Goal: Task Accomplishment & Management: Manage account settings

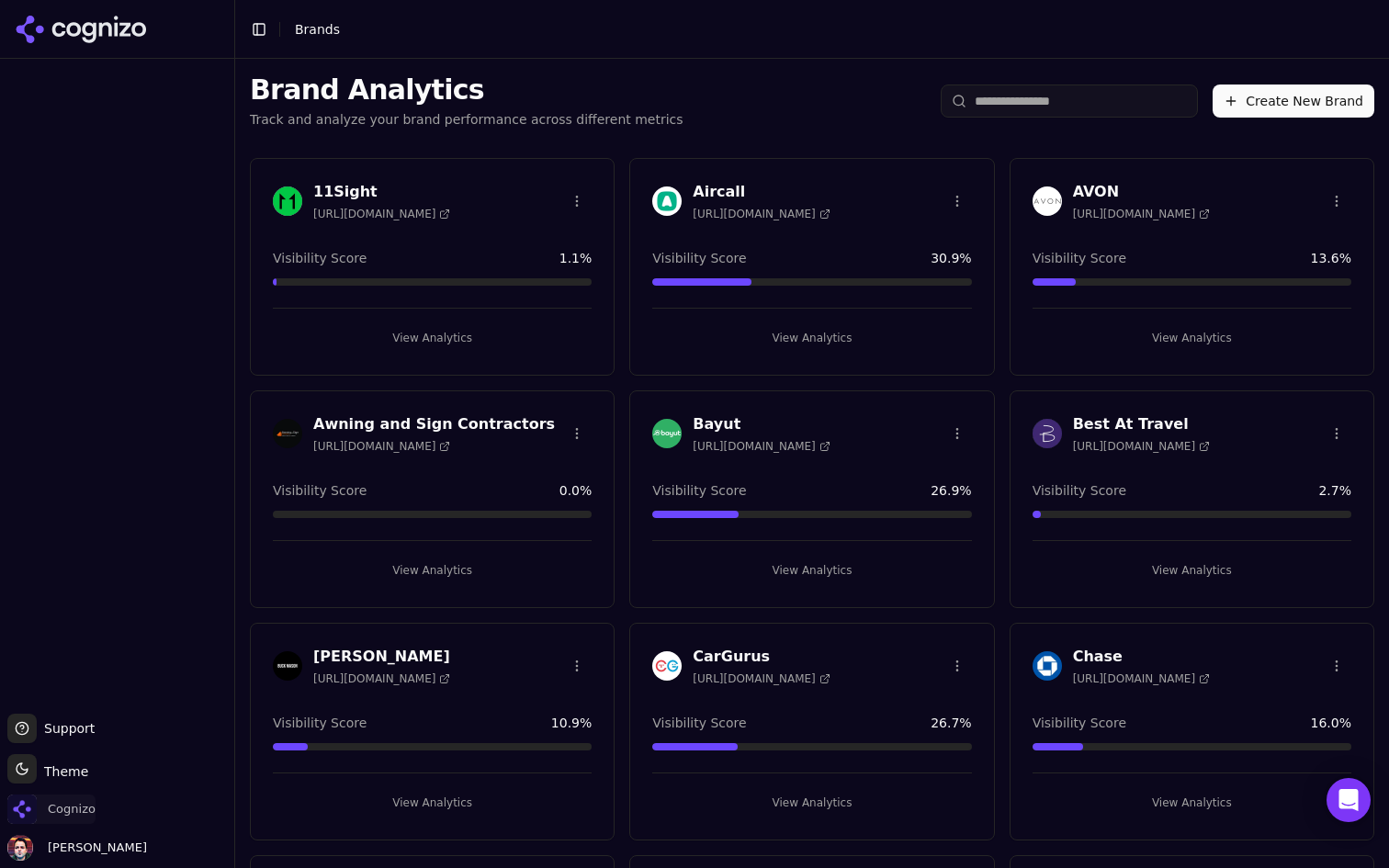
click at [51, 822] on span "Cognizo" at bounding box center [52, 809] width 88 height 30
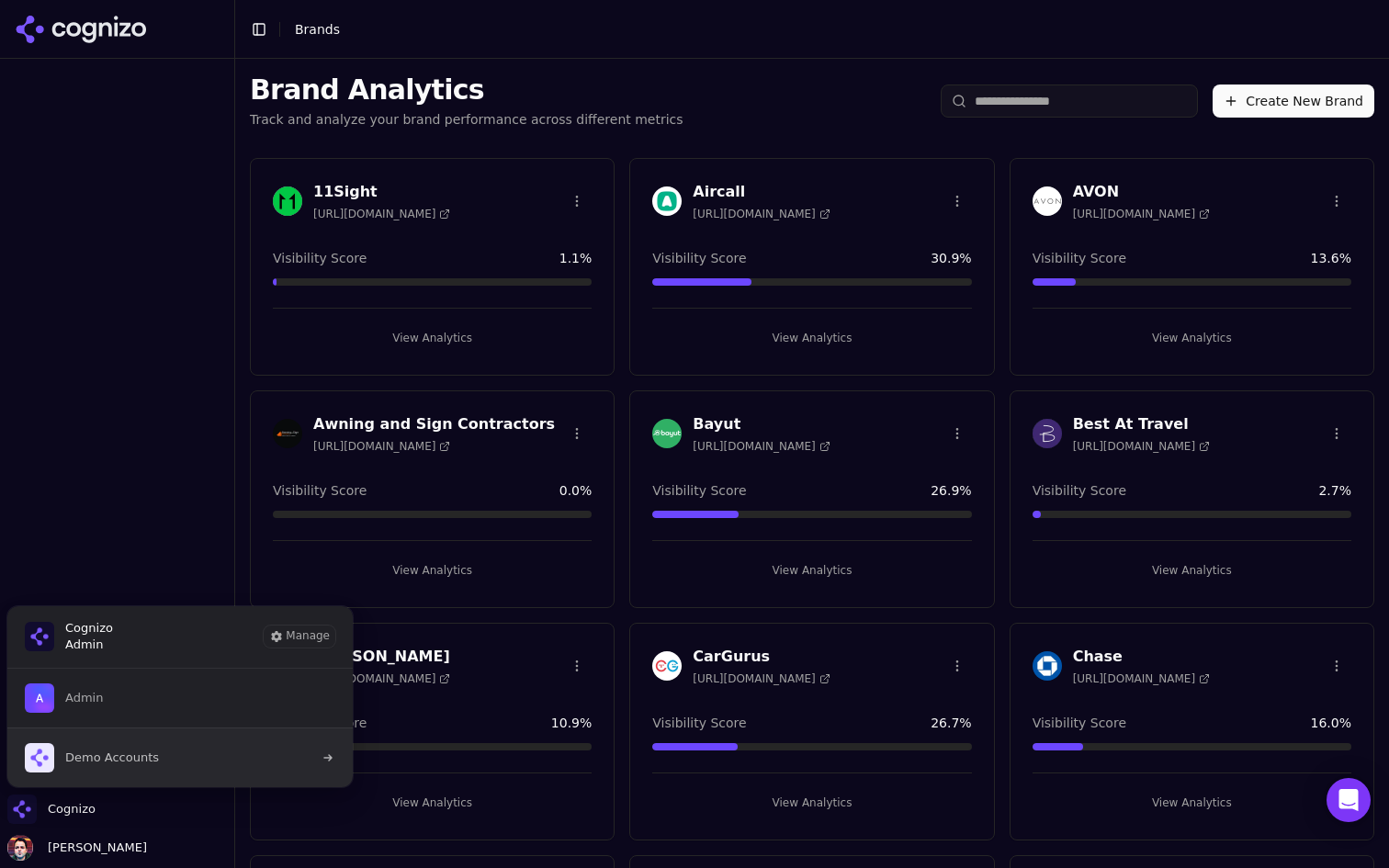
click at [133, 762] on span "Demo Accounts" at bounding box center [112, 757] width 94 height 16
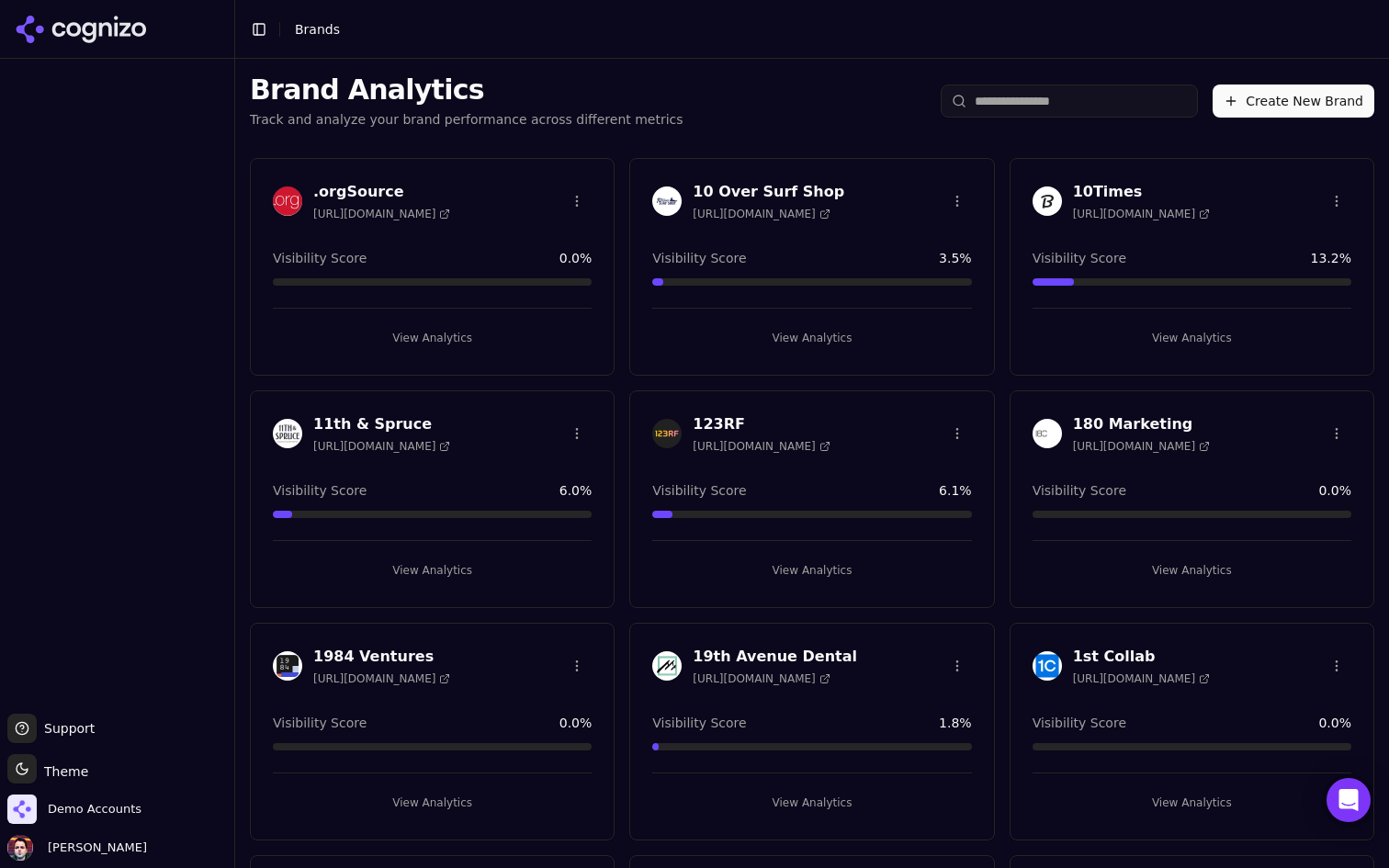
click at [1009, 94] on input "search" at bounding box center [1069, 100] width 257 height 33
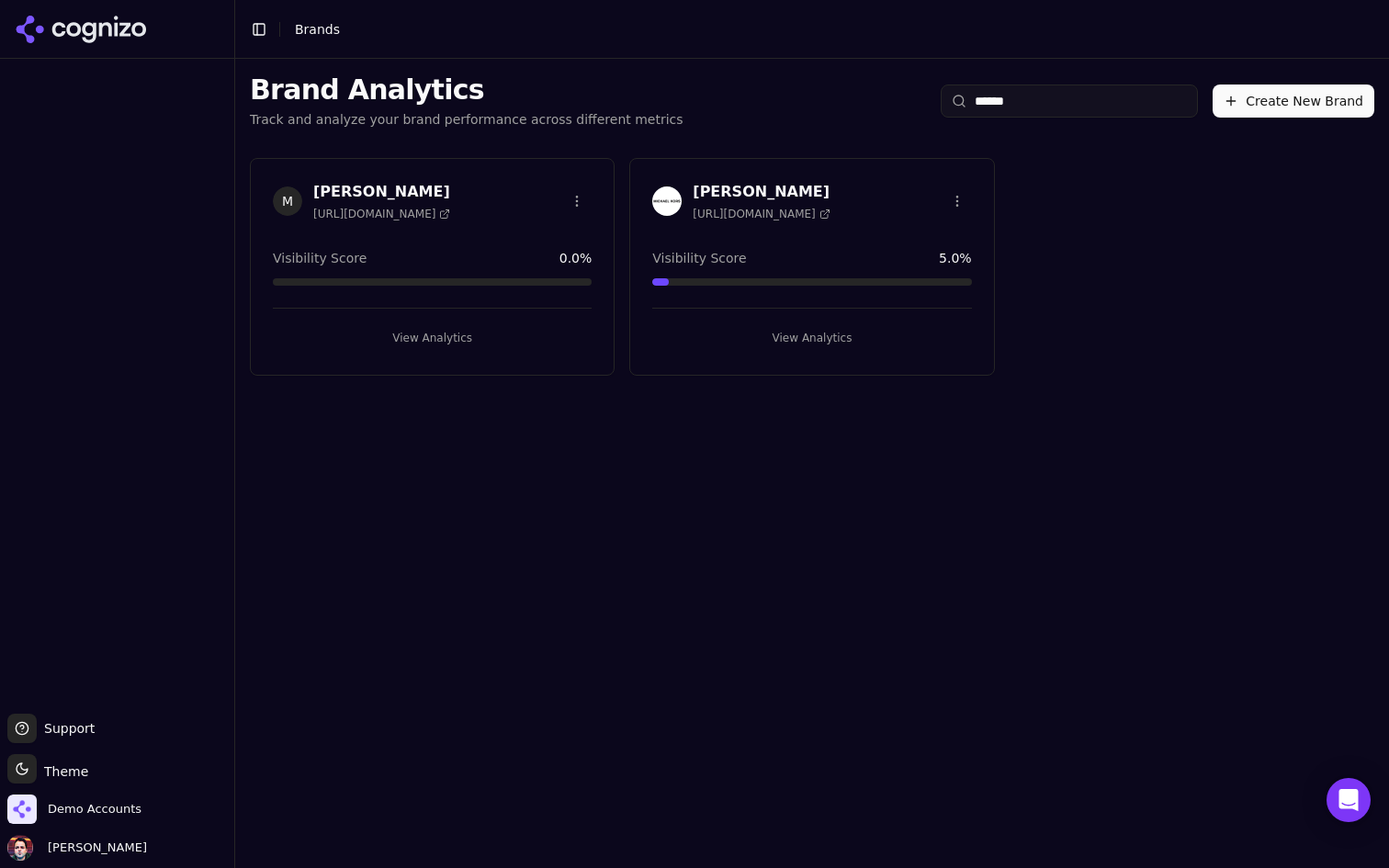
type input "*******"
click at [809, 338] on button "View Analytics" at bounding box center [811, 337] width 318 height 30
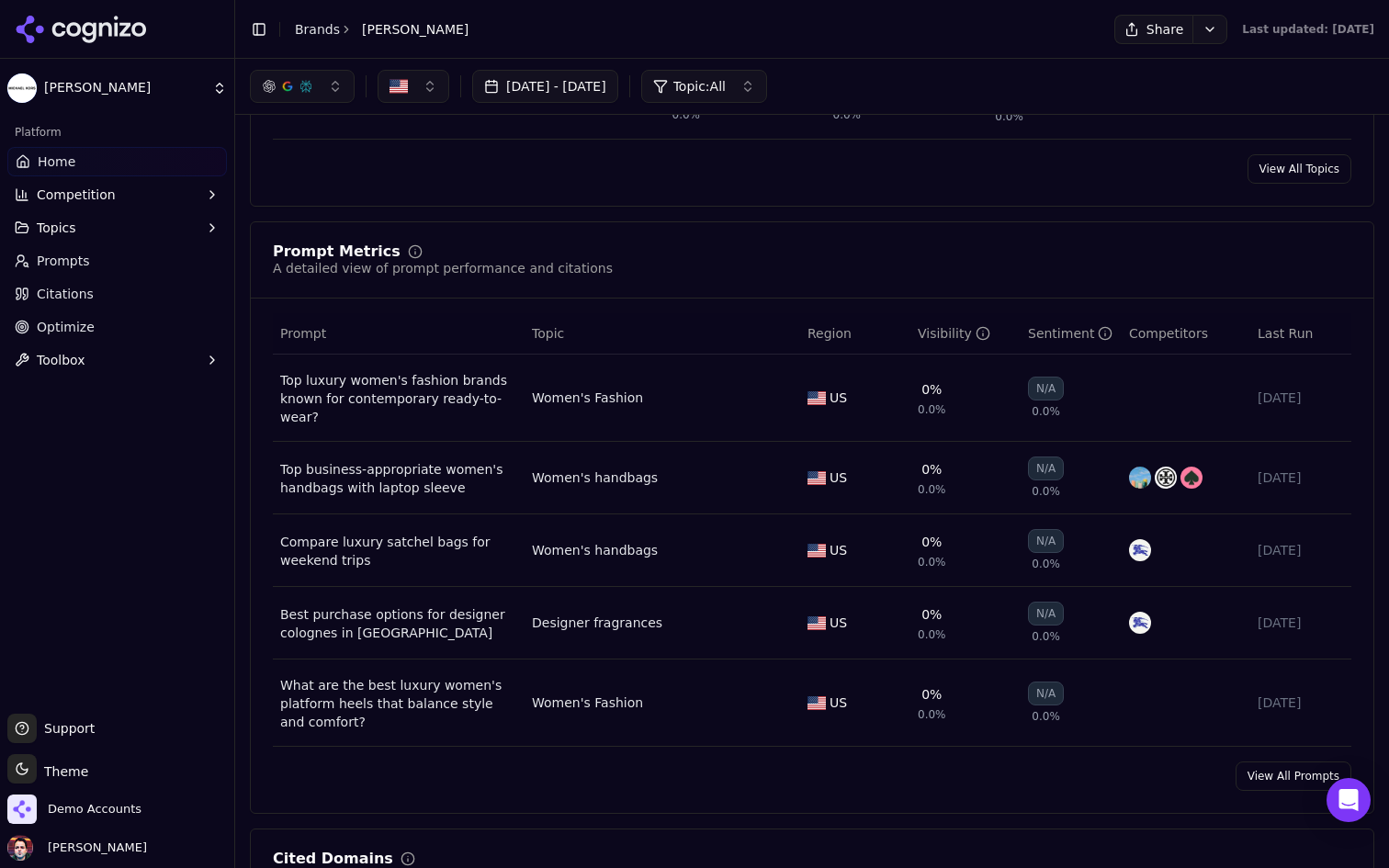
scroll to position [1150, 0]
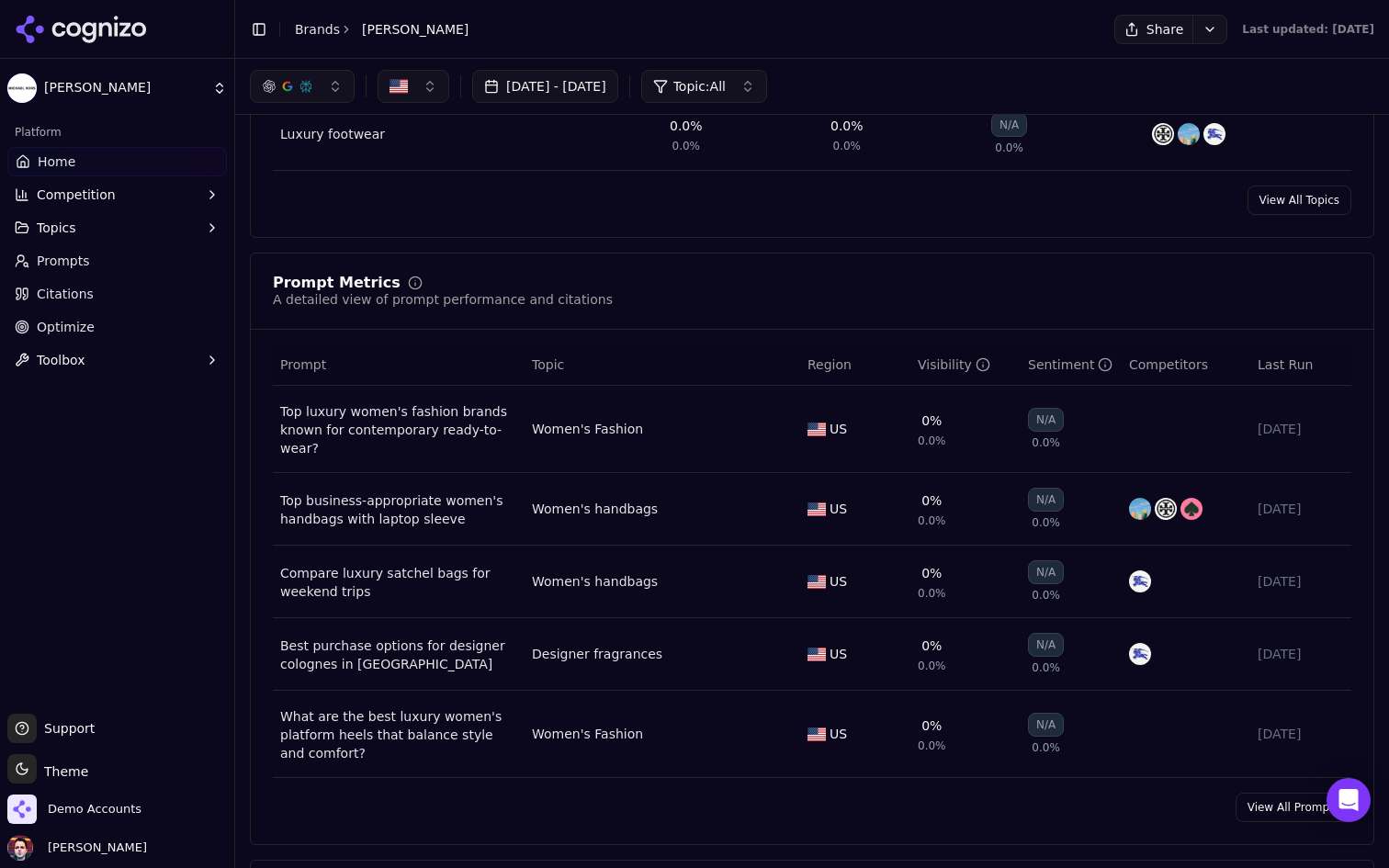
click at [129, 298] on link "Citations" at bounding box center [118, 293] width 220 height 30
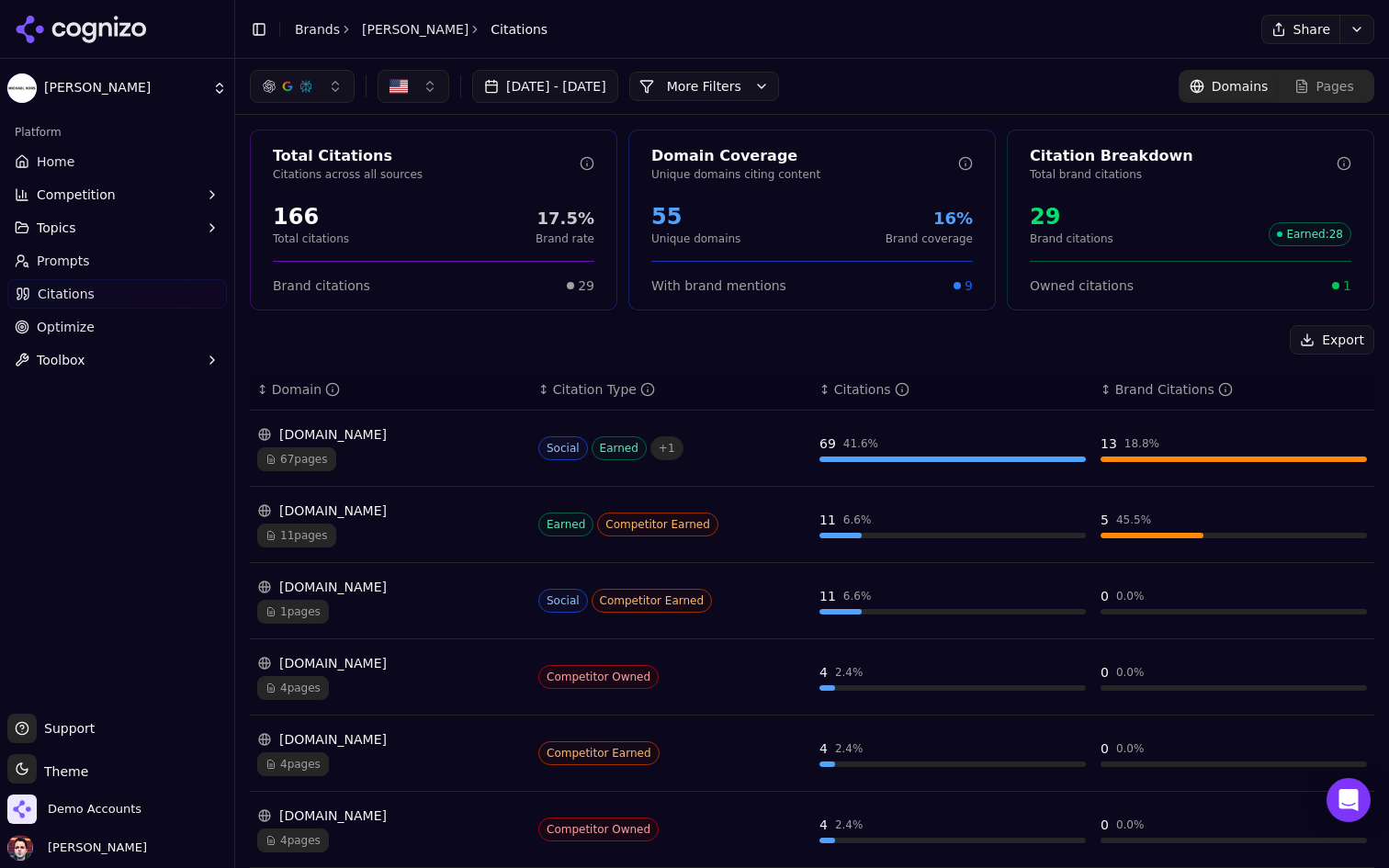
click at [94, 266] on link "Prompts" at bounding box center [118, 260] width 220 height 30
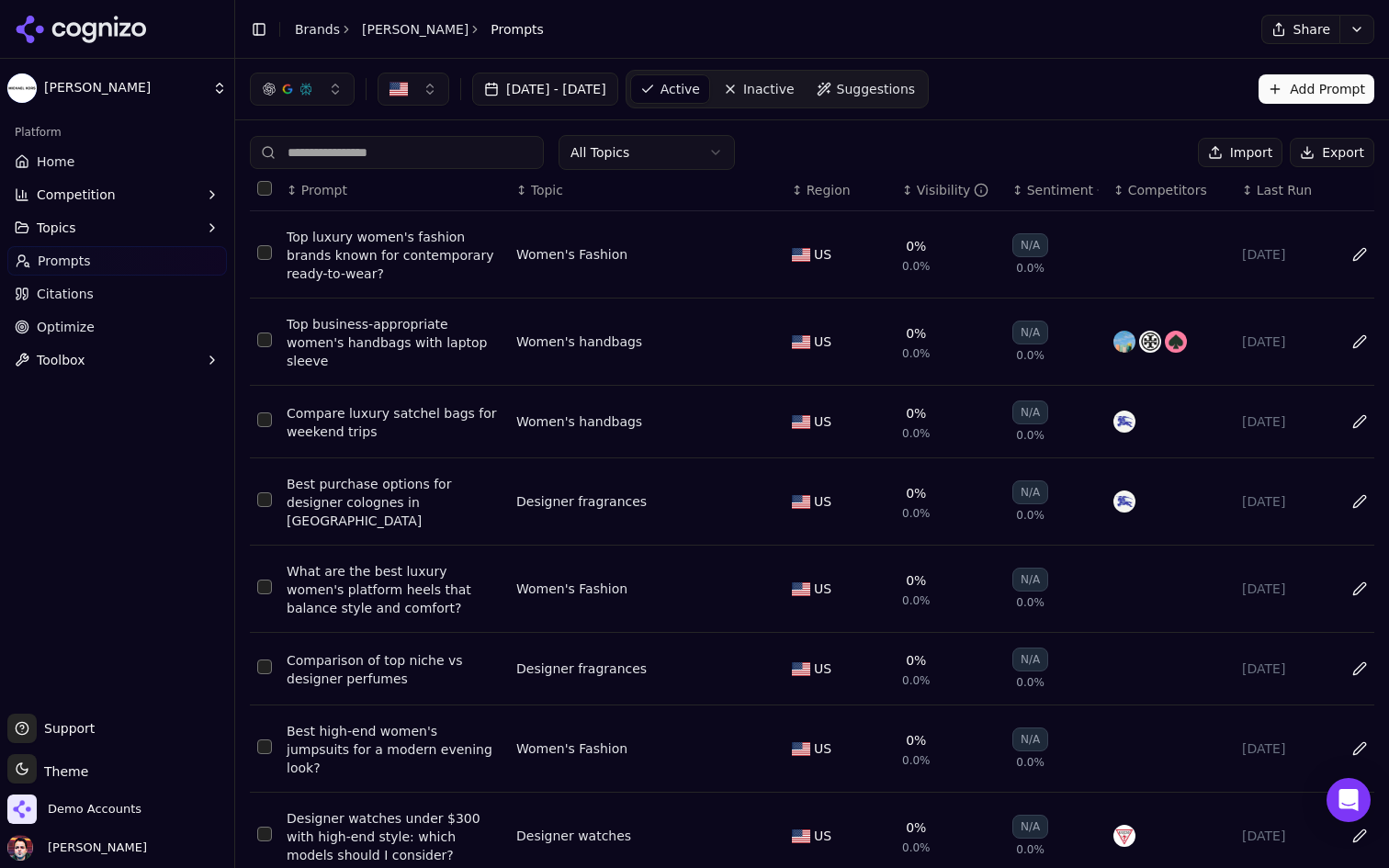
click at [336, 86] on button "button" at bounding box center [302, 89] width 105 height 33
click at [103, 168] on link "Home" at bounding box center [118, 162] width 220 height 30
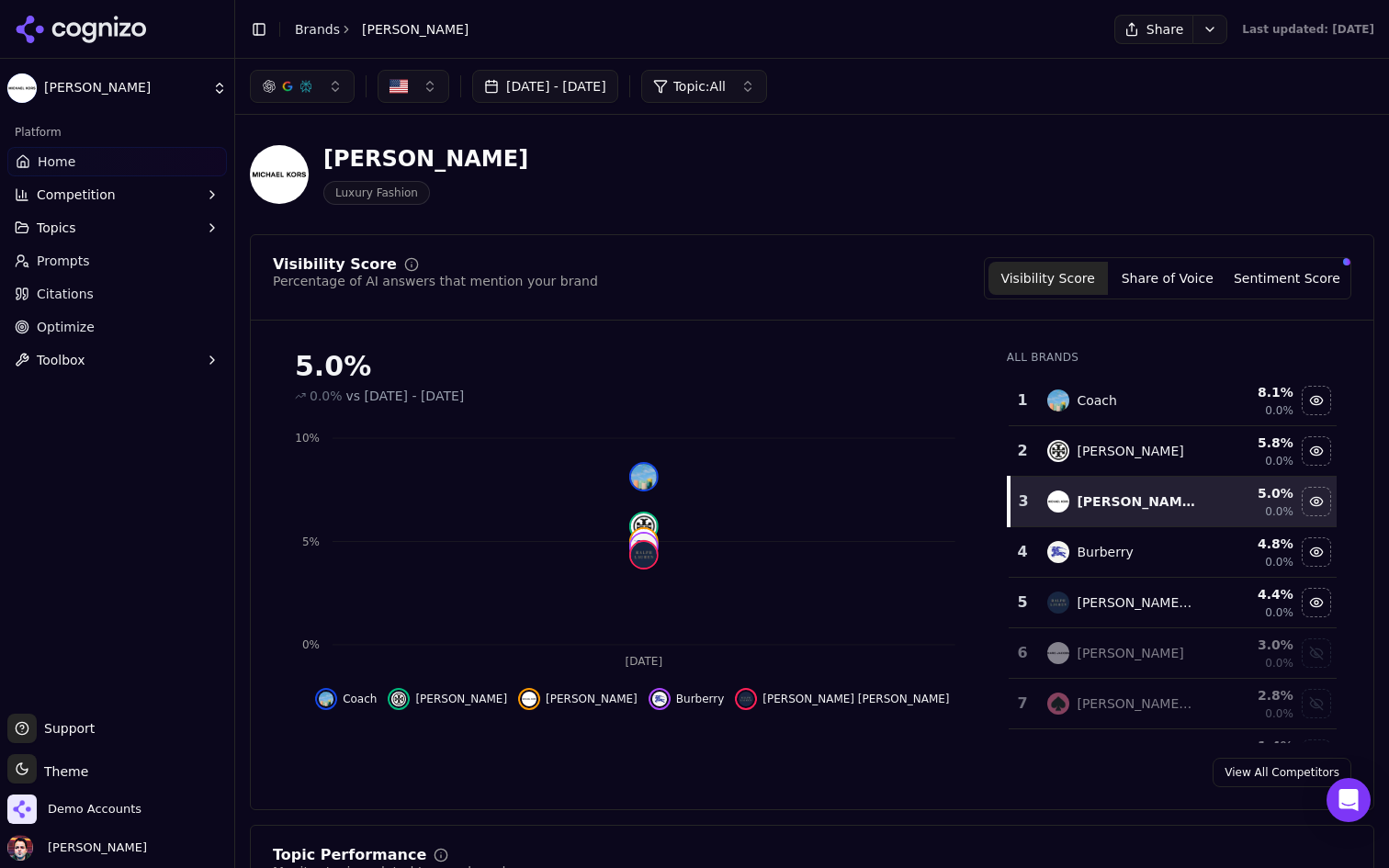
click at [364, 275] on div "Percentage of AI answers that mention your brand" at bounding box center [435, 280] width 325 height 18
click at [565, 236] on div "Visibility Score Percentage of AI answers that mention your brand Visibility Sc…" at bounding box center [812, 522] width 1124 height 575
click at [438, 283] on div "Percentage of AI answers that mention your brand" at bounding box center [435, 280] width 325 height 18
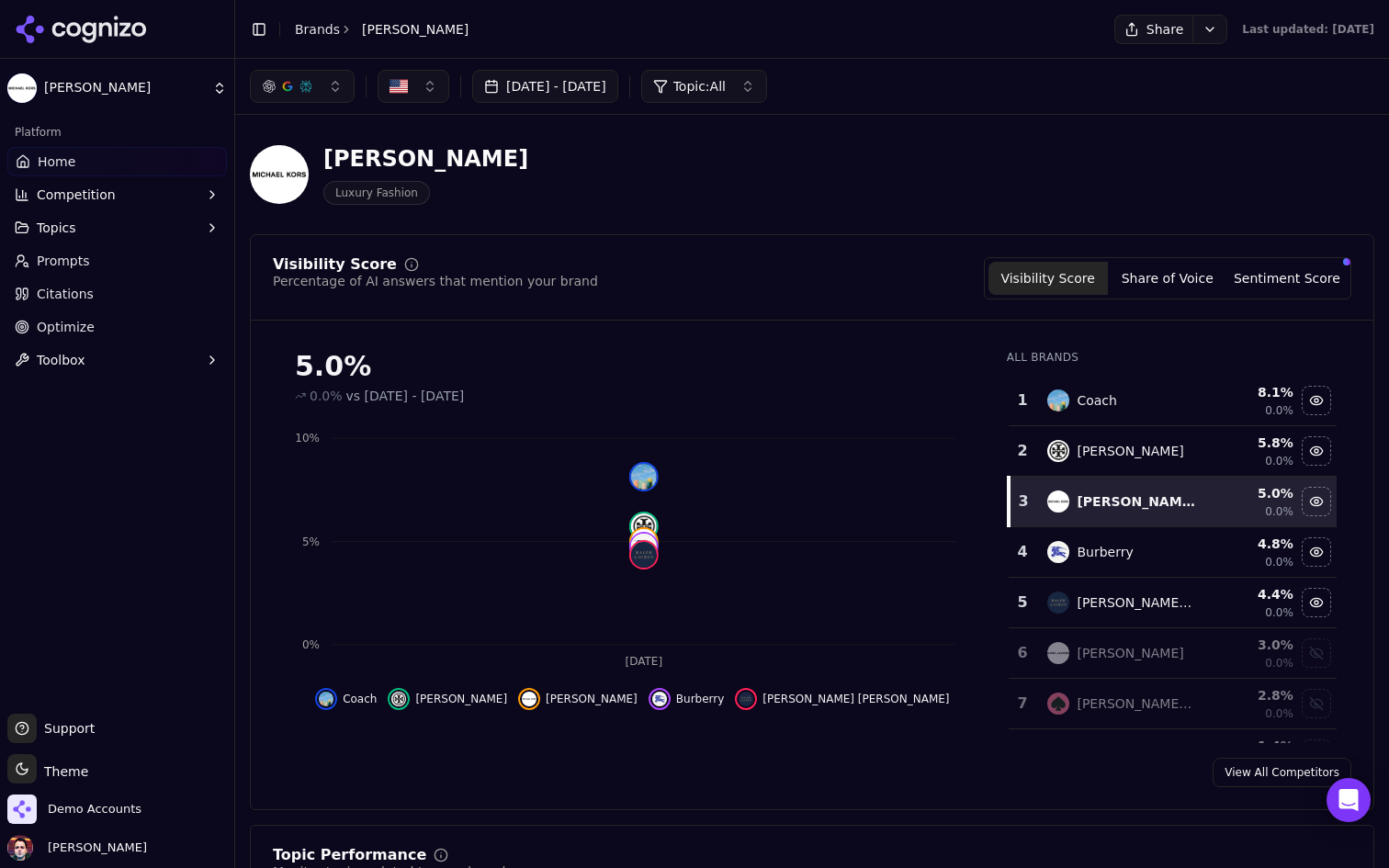
click at [438, 283] on div "Percentage of AI answers that mention your brand" at bounding box center [435, 280] width 325 height 18
click at [641, 267] on div "Visibility Score Percentage of AI answers that mention your brand Visibility Sc…" at bounding box center [812, 278] width 1078 height 42
click at [449, 283] on div "Percentage of AI answers that mention your brand" at bounding box center [435, 280] width 325 height 18
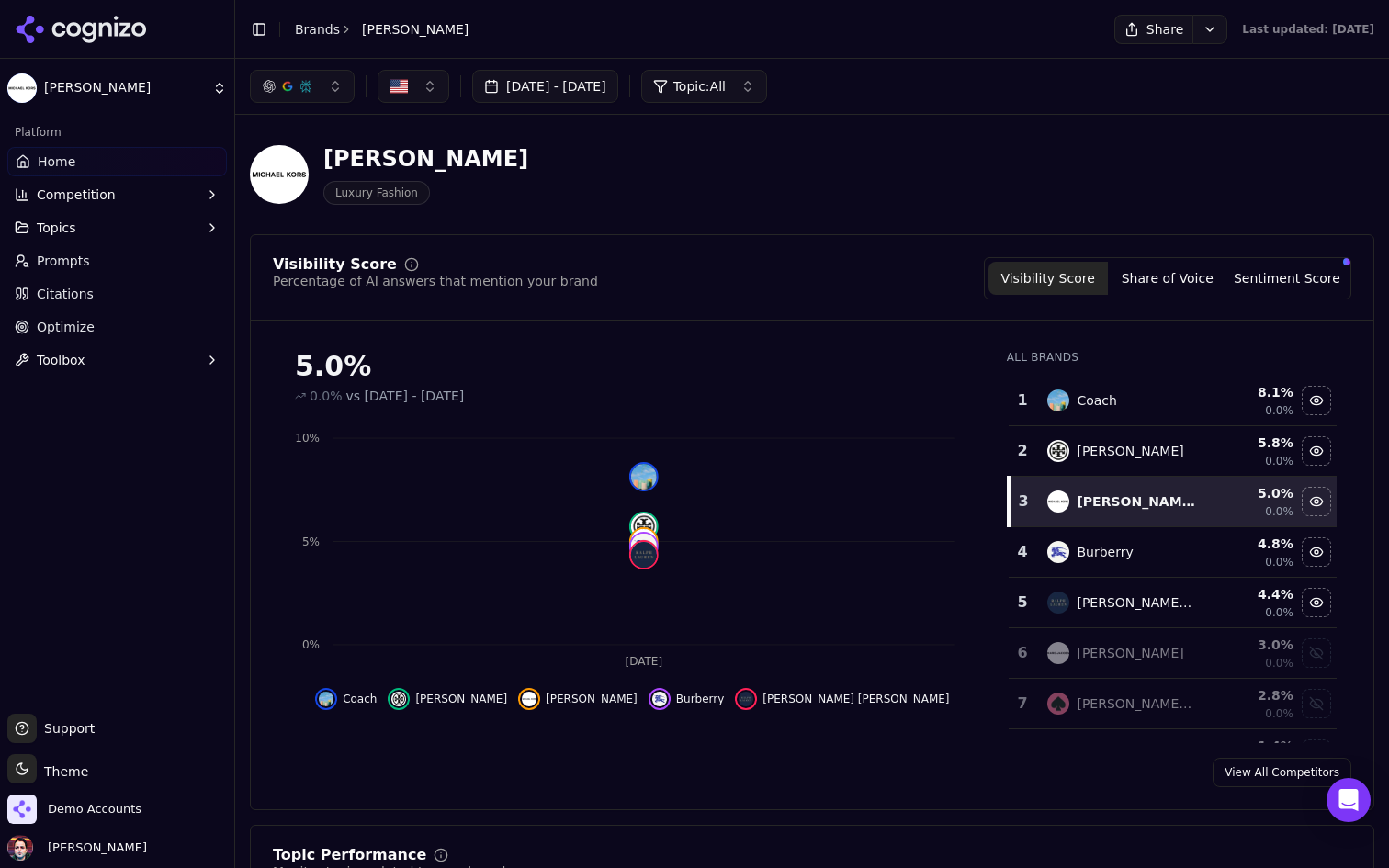
click at [633, 138] on div "Michael Kors Luxury Fashion" at bounding box center [812, 174] width 1124 height 90
click at [63, 93] on html "Michael Kors Platform Home Competition Topics Prompts Citations Optimize Toolbo…" at bounding box center [694, 434] width 1389 height 868
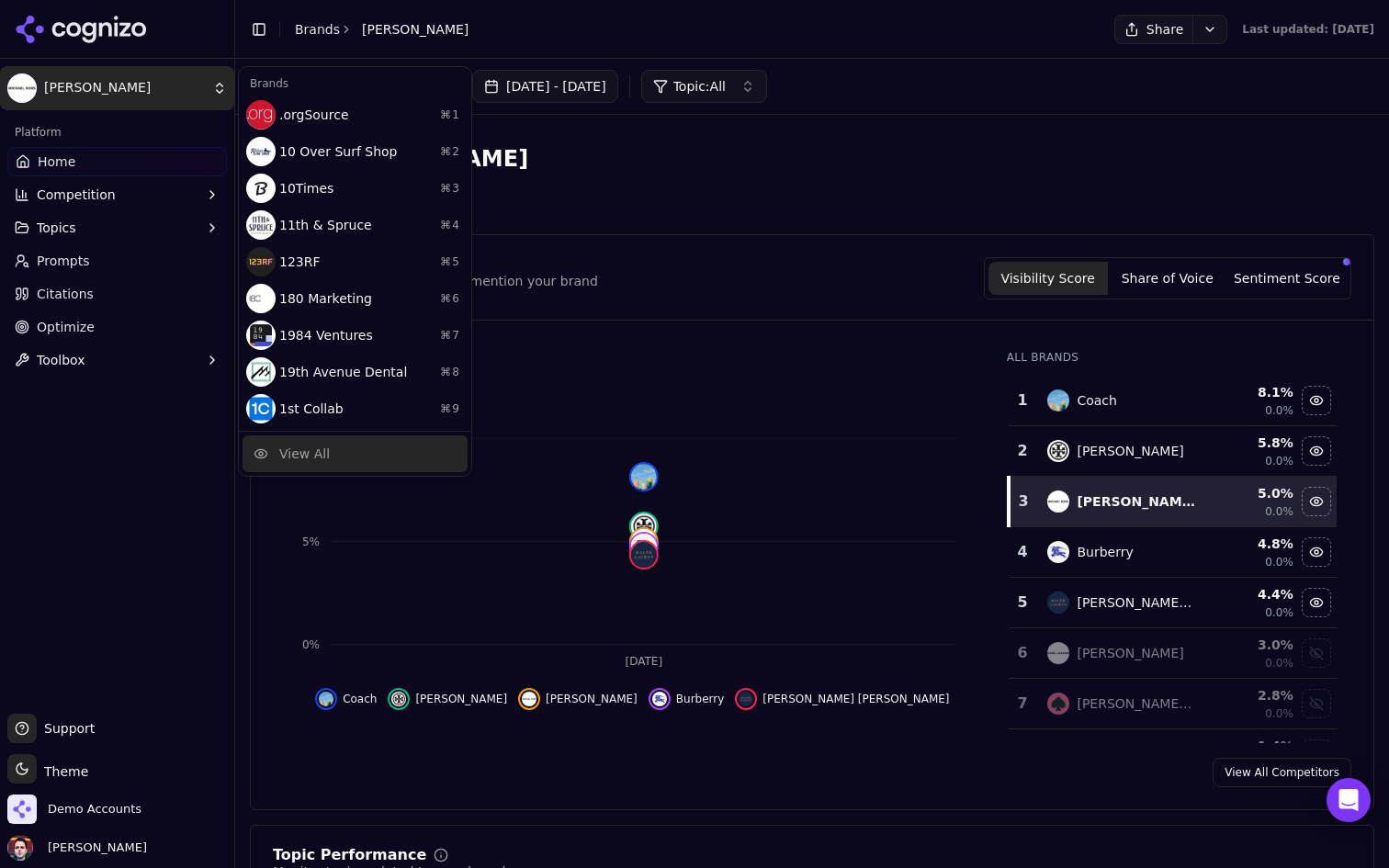
click at [329, 450] on div "View All" at bounding box center [355, 453] width 225 height 36
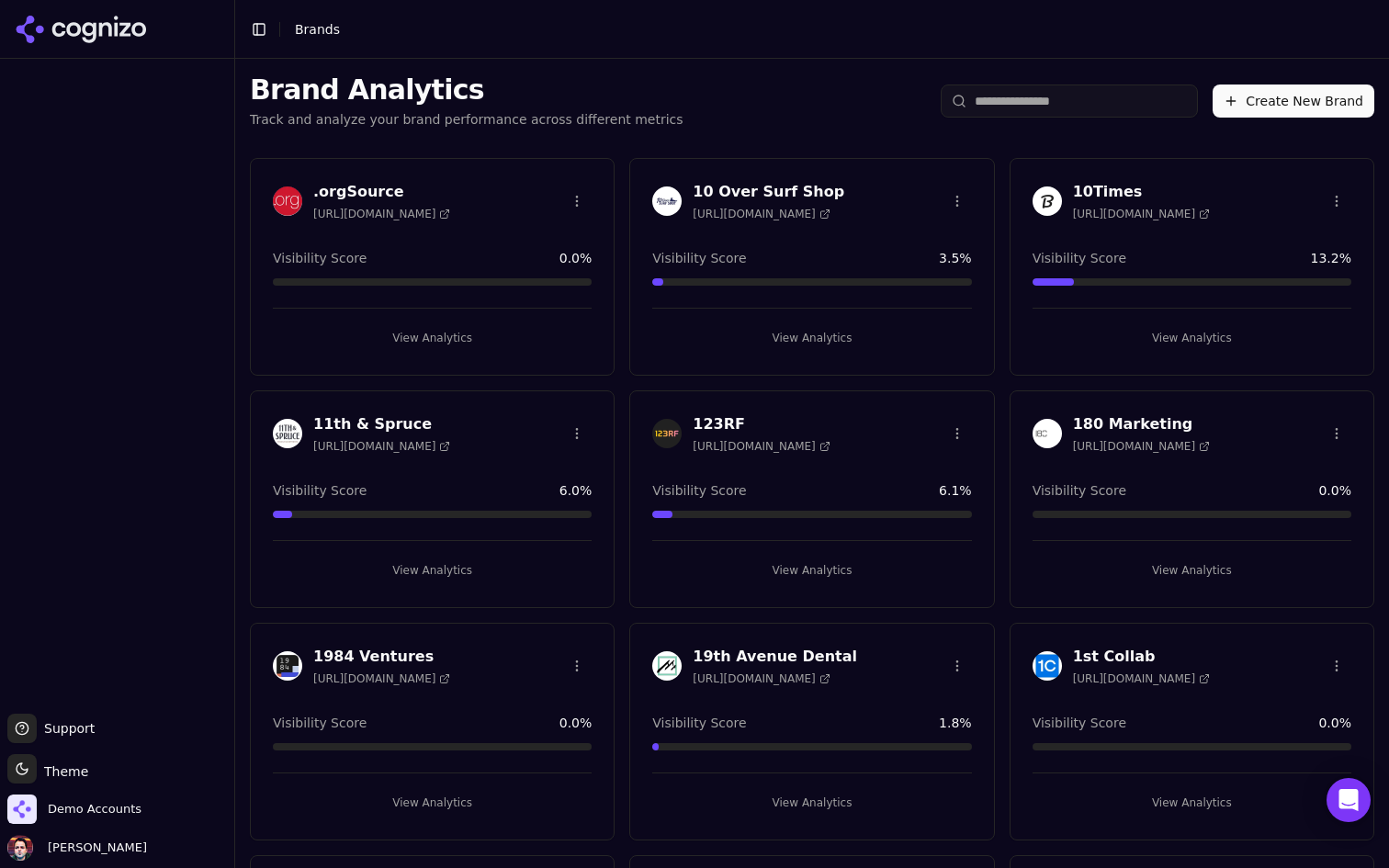
click at [1015, 105] on input "search" at bounding box center [1069, 100] width 257 height 33
click at [30, 821] on img "Open organization switcher" at bounding box center [22, 809] width 30 height 30
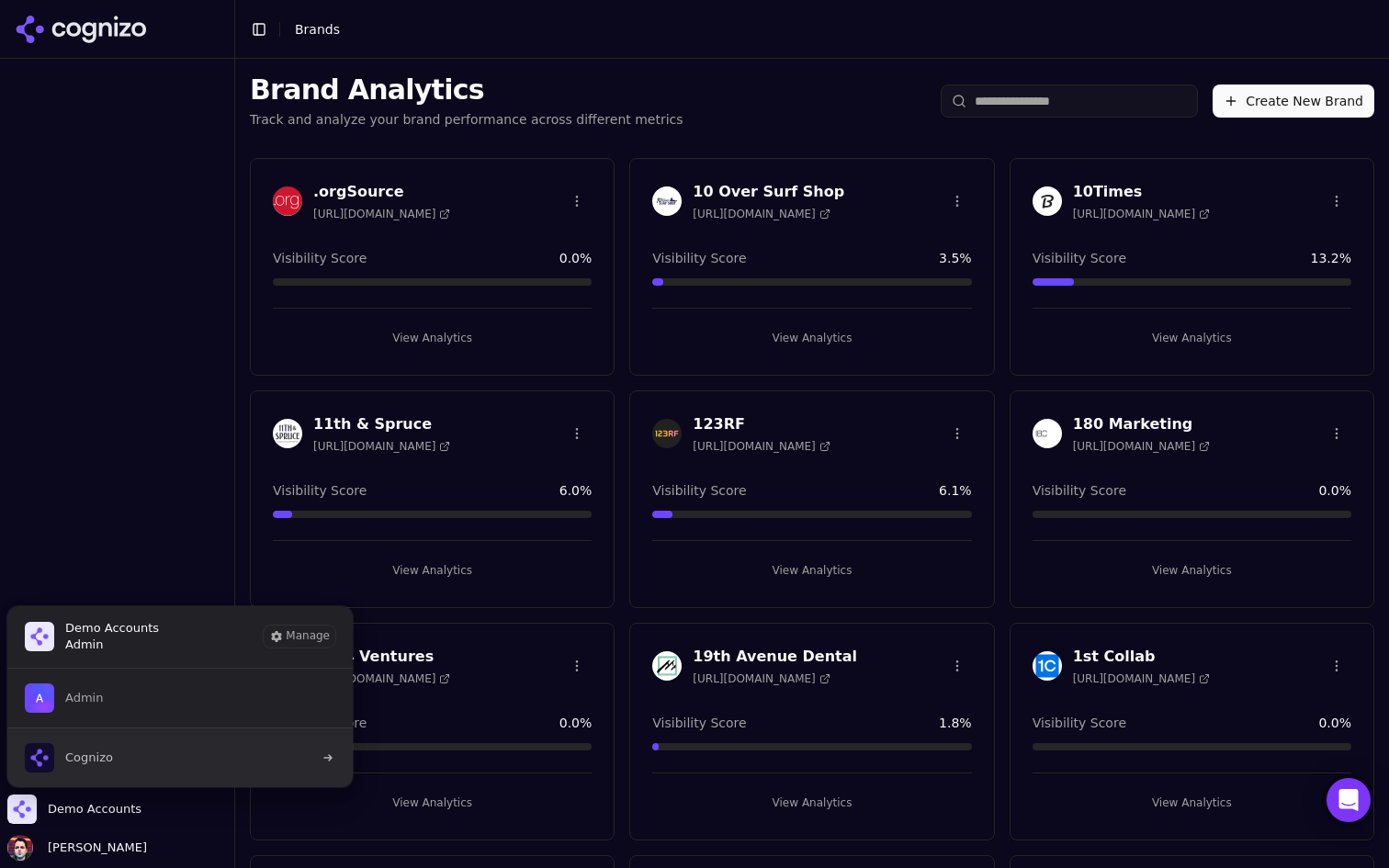
click at [153, 784] on button "Cognizo" at bounding box center [180, 757] width 347 height 59
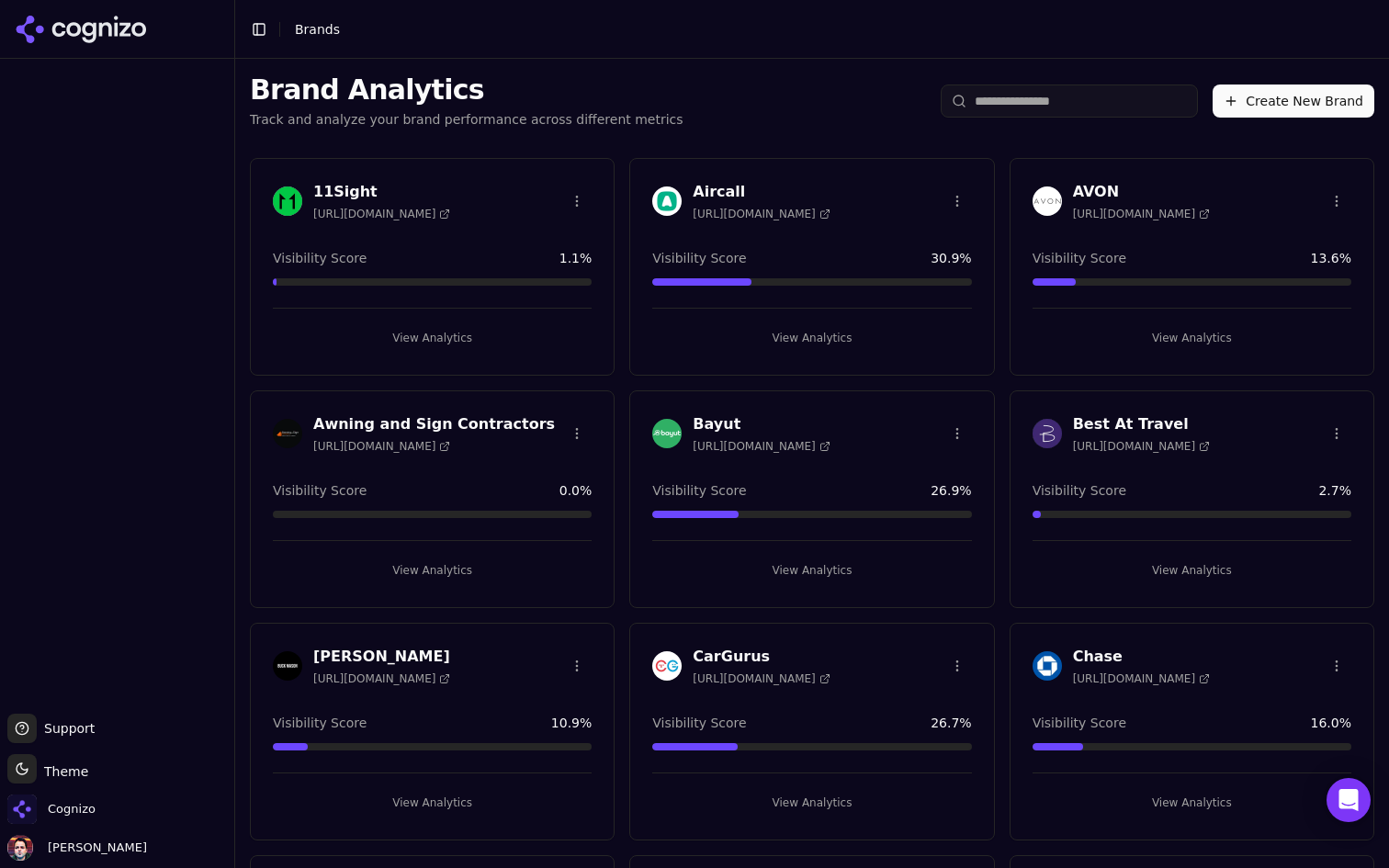
click at [1068, 111] on input "search" at bounding box center [1069, 100] width 257 height 33
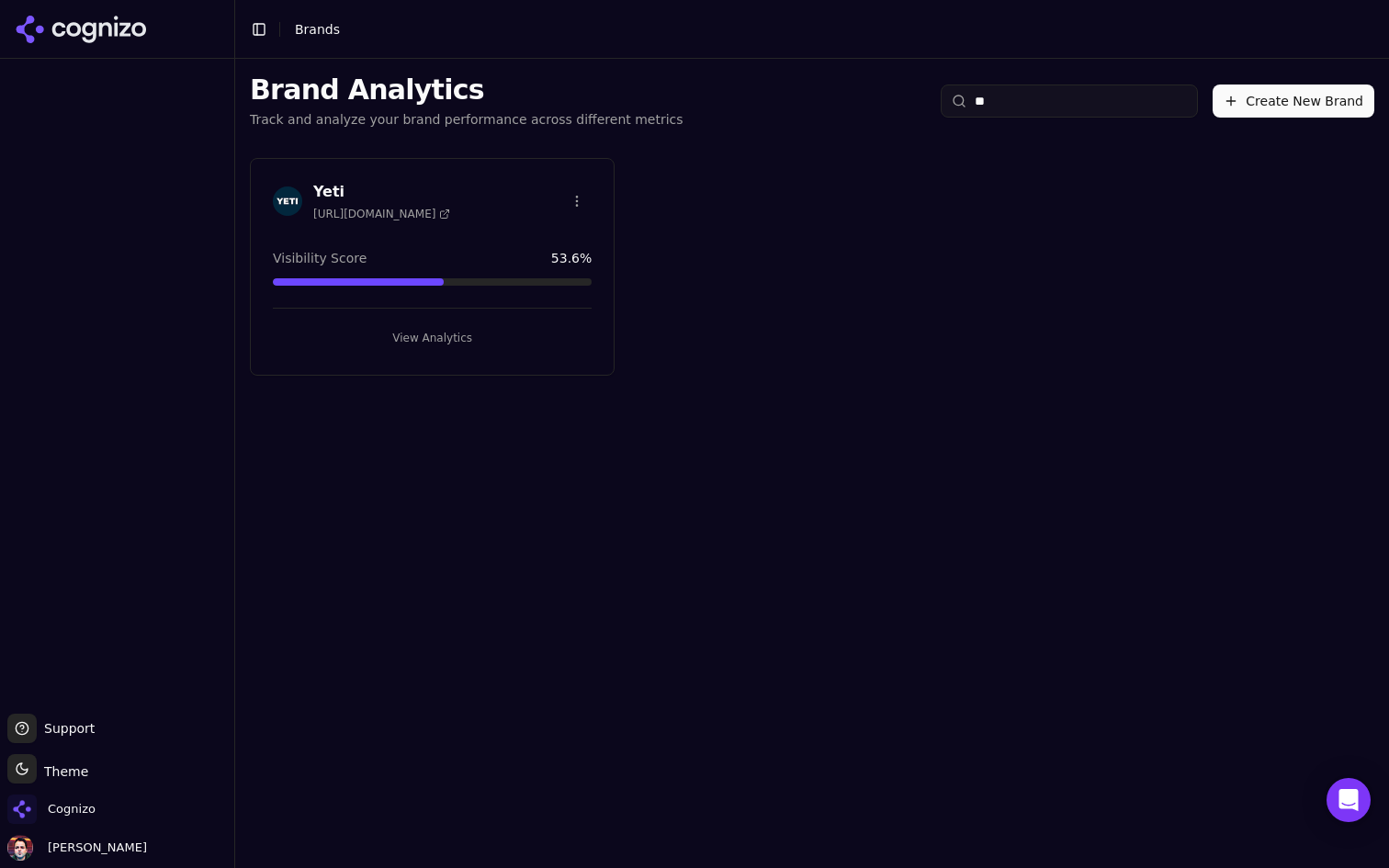
type input "*"
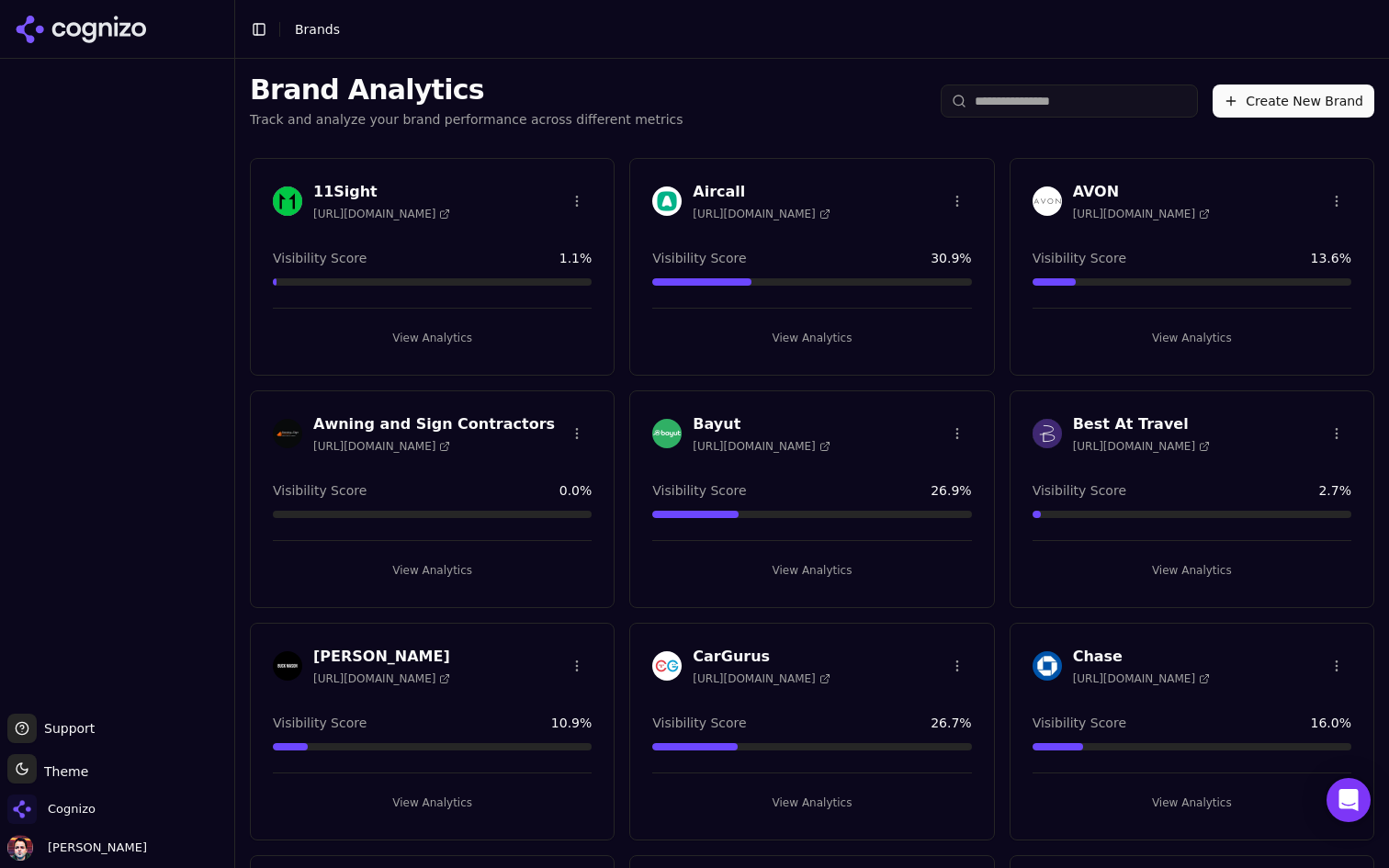
click at [1010, 109] on input "search" at bounding box center [1069, 100] width 257 height 33
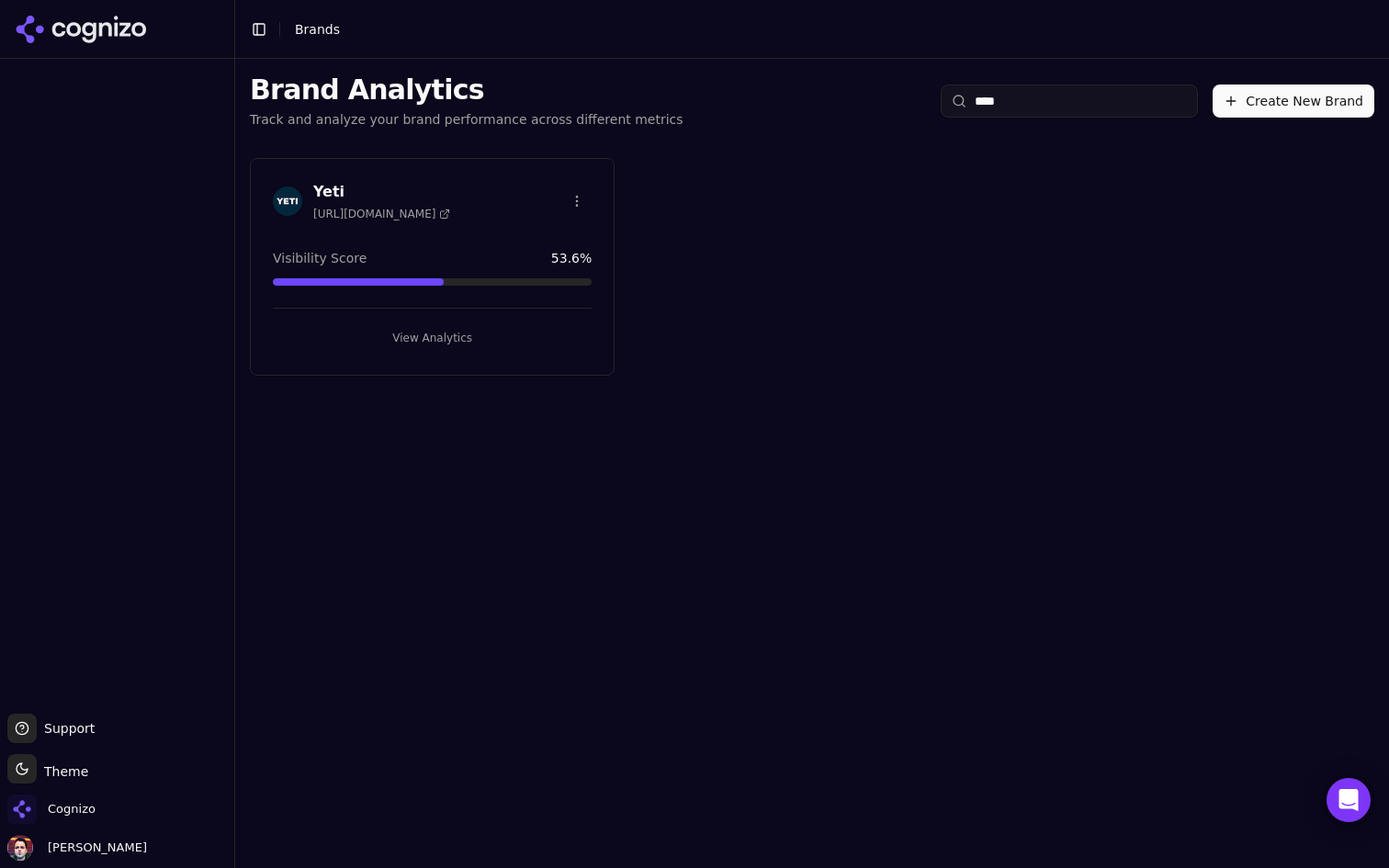
type input "****"
click at [433, 333] on button "View Analytics" at bounding box center [431, 337] width 318 height 30
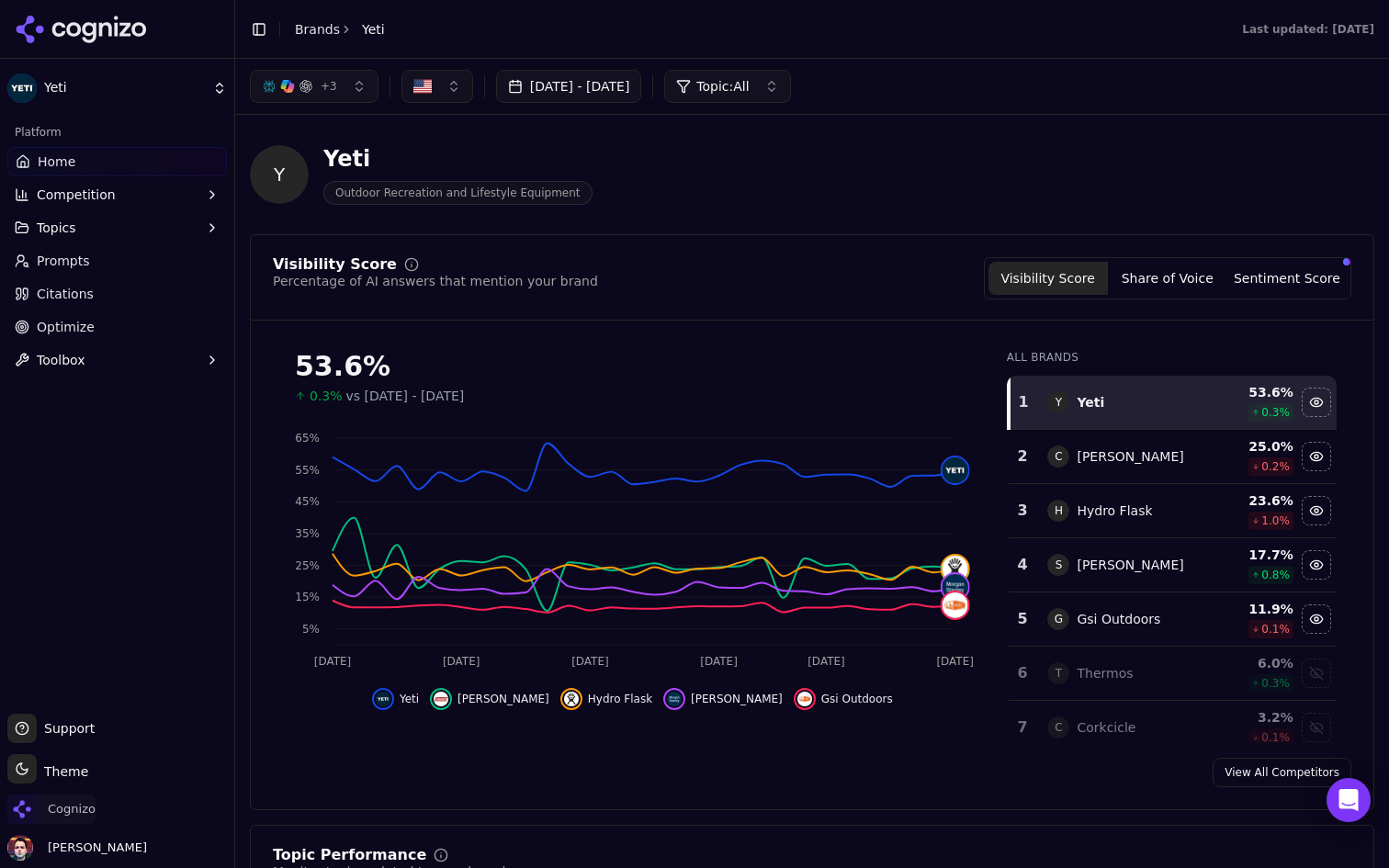
click at [82, 820] on span "Cognizo" at bounding box center [52, 809] width 88 height 30
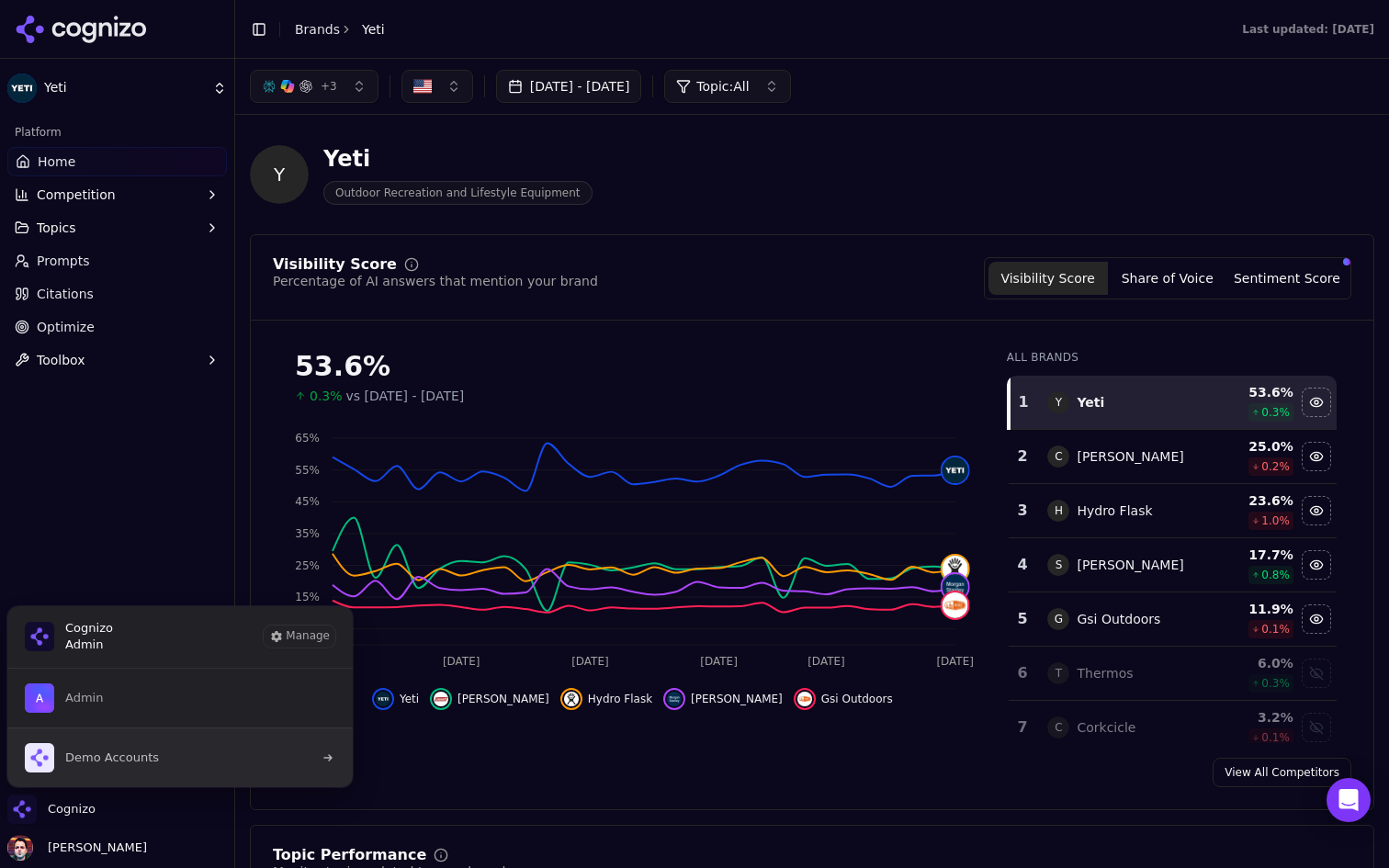
click at [266, 757] on button "Demo Accounts" at bounding box center [180, 757] width 347 height 59
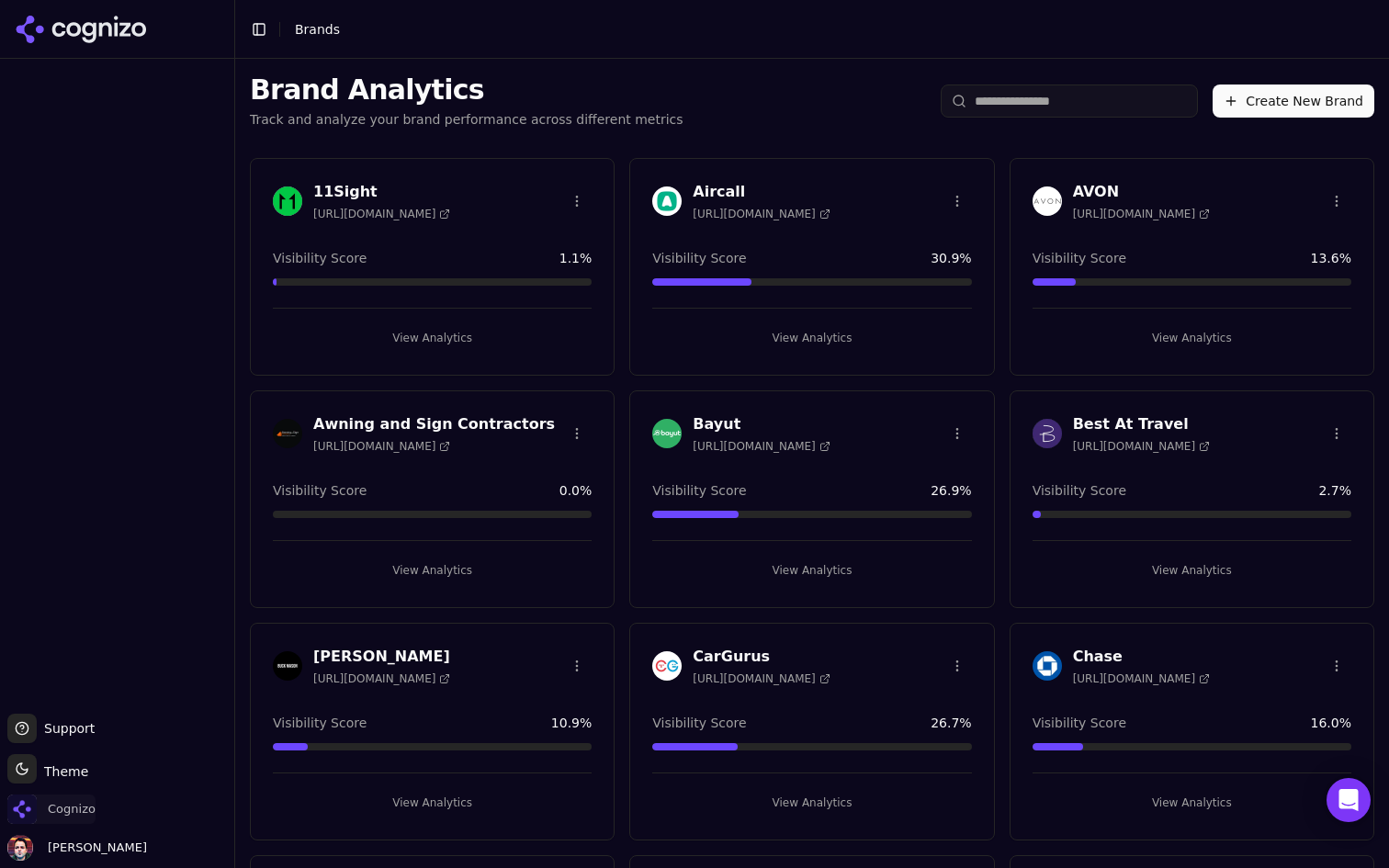
click at [78, 815] on span "Cognizo" at bounding box center [72, 809] width 48 height 16
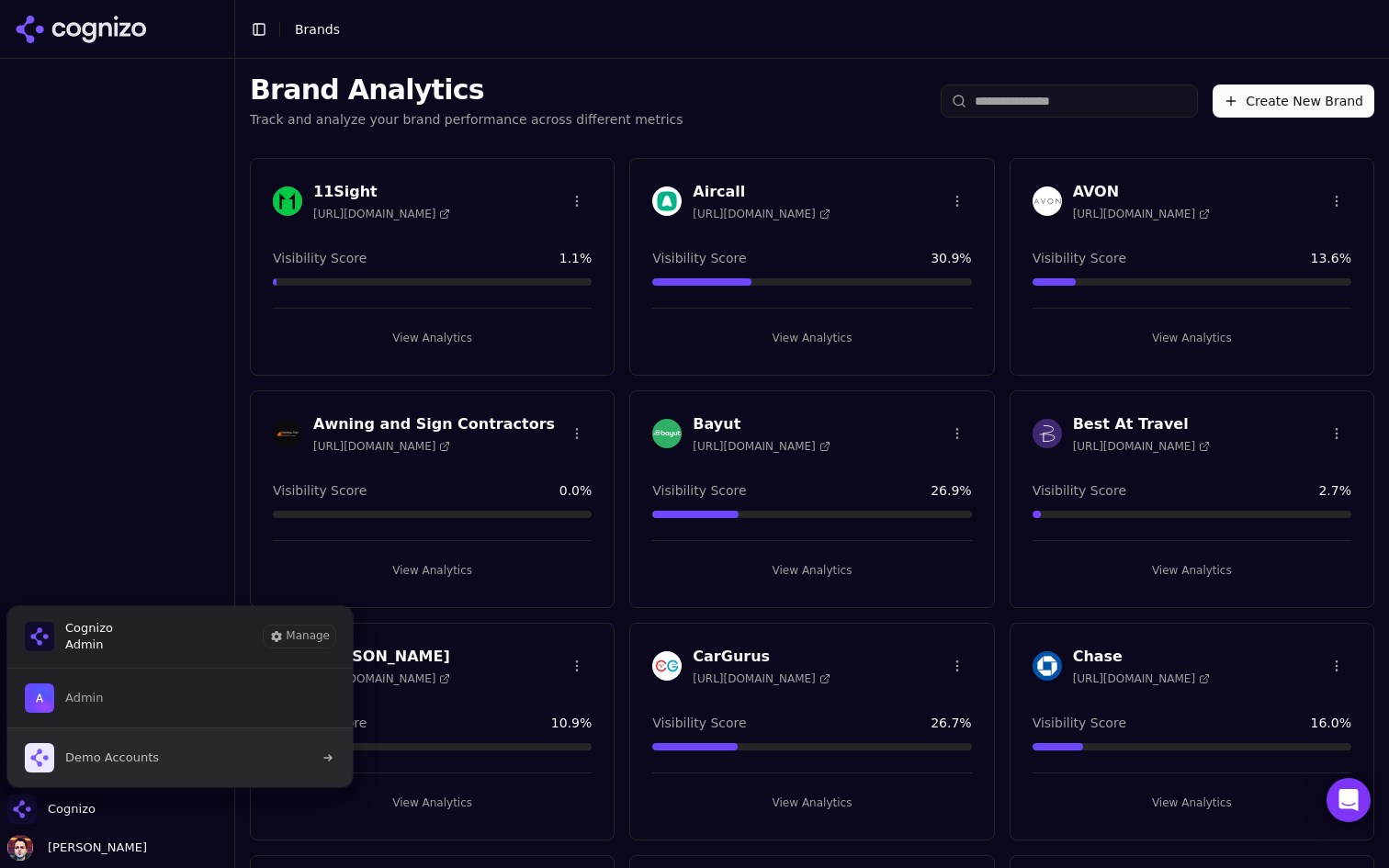
click at [230, 748] on button "Demo Accounts" at bounding box center [180, 757] width 347 height 59
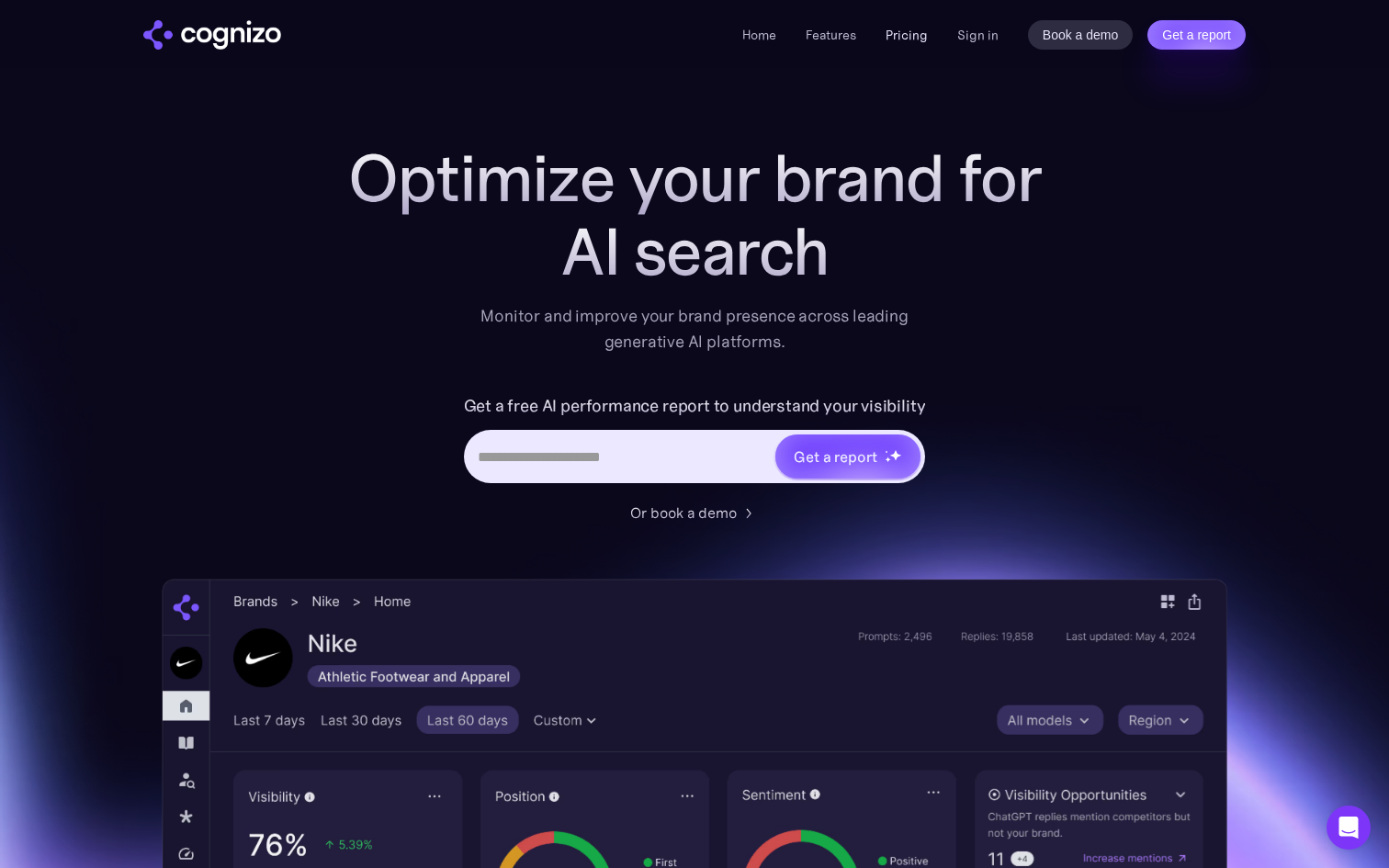
click at [910, 37] on link "Pricing" at bounding box center [906, 34] width 42 height 16
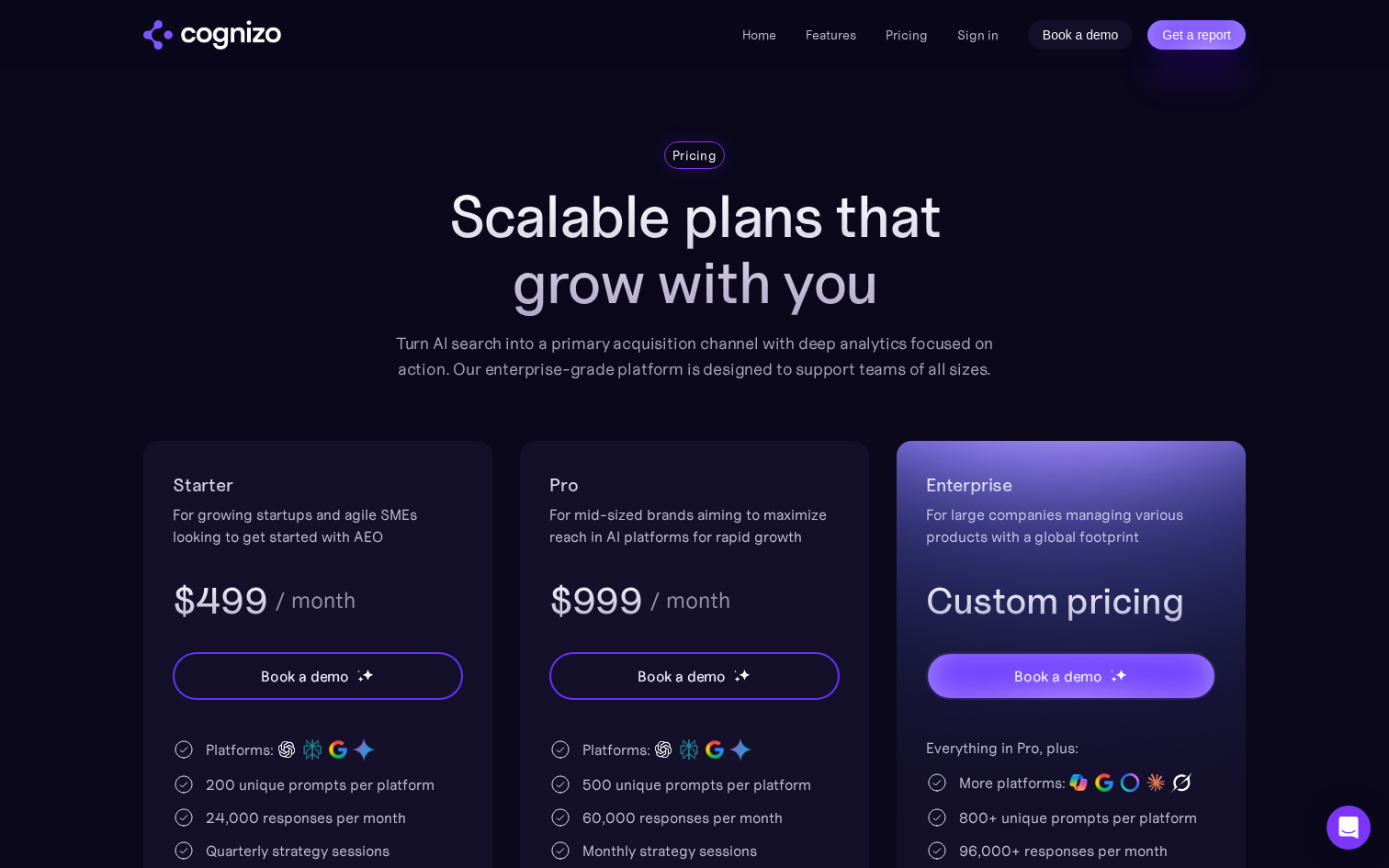
click at [1098, 47] on link "Book a demo" at bounding box center [1080, 34] width 105 height 30
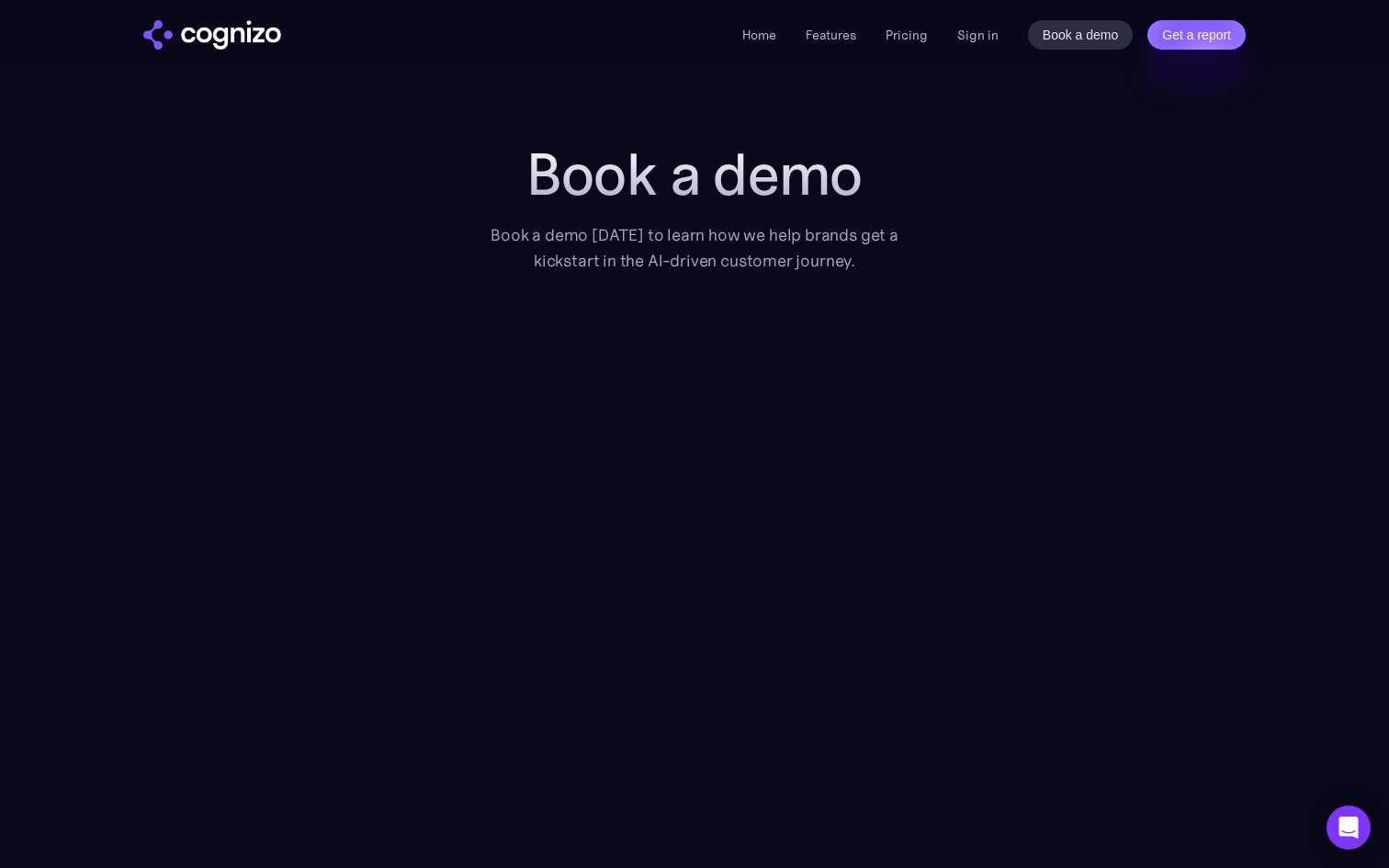
click at [1112, 227] on div "Book a demo Book a demo today to learn how we help brands get a kickstart in th…" at bounding box center [694, 538] width 1102 height 793
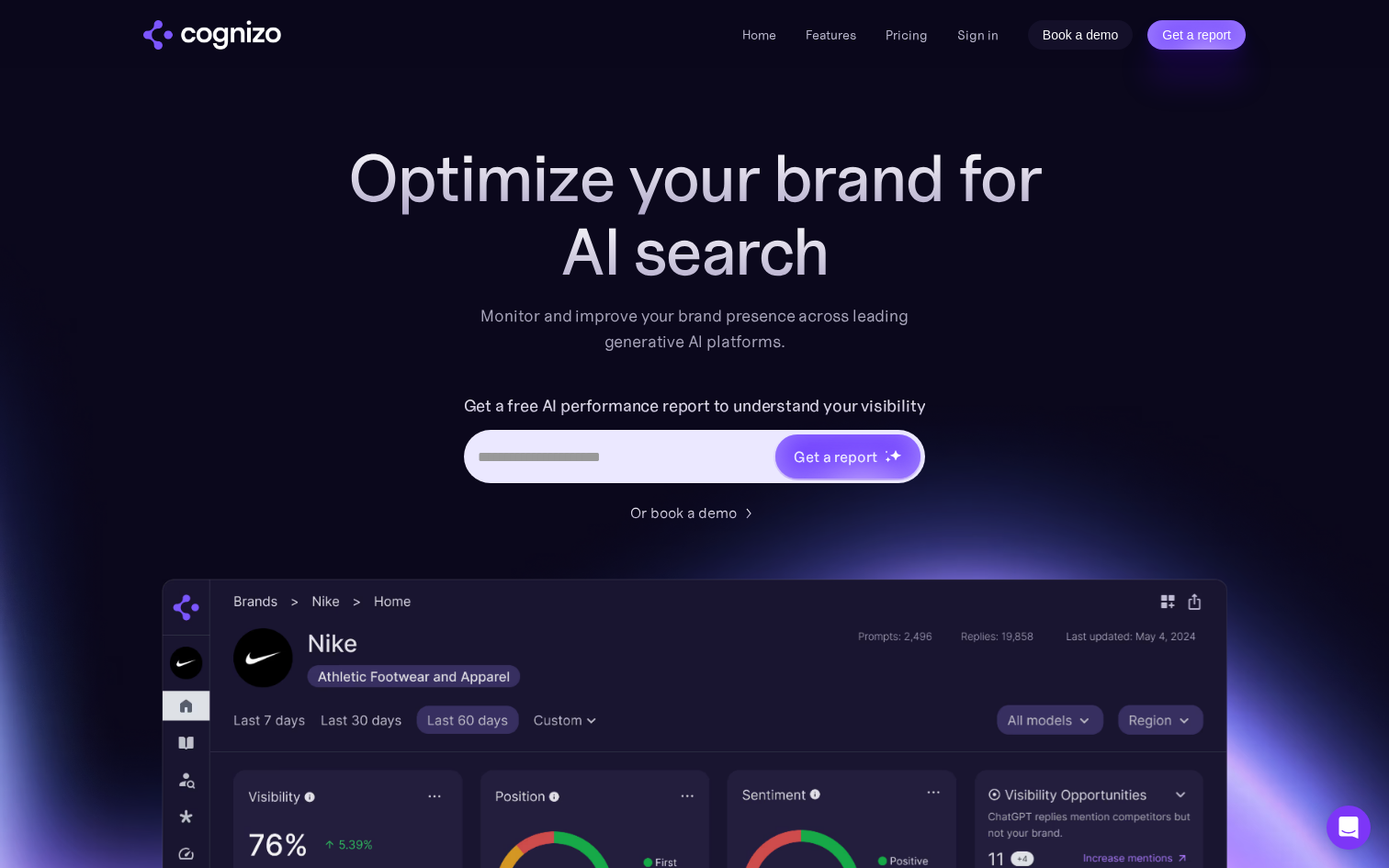
click at [1085, 30] on link "Book a demo" at bounding box center [1080, 34] width 105 height 30
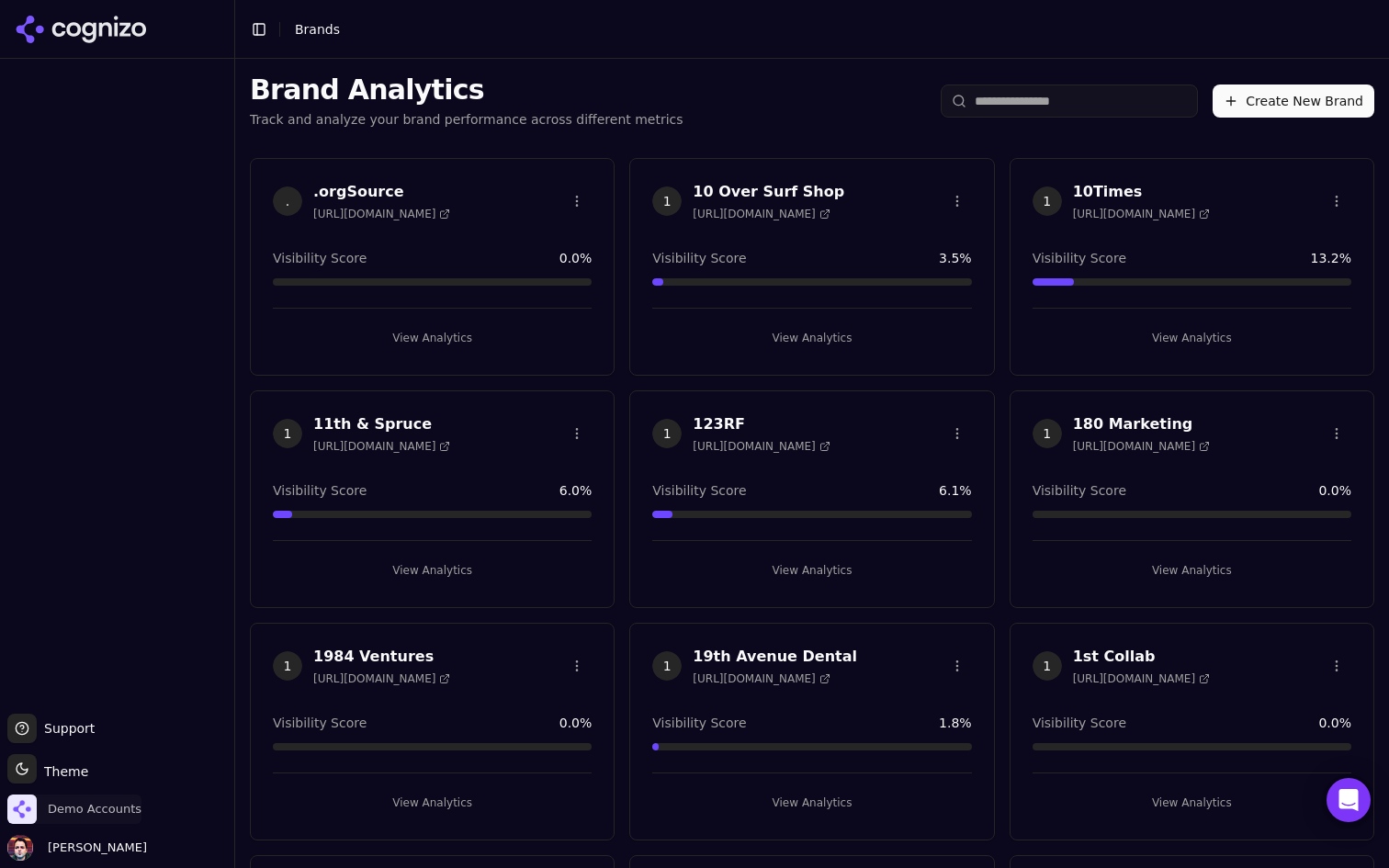
click at [76, 809] on span "Demo Accounts" at bounding box center [95, 809] width 94 height 16
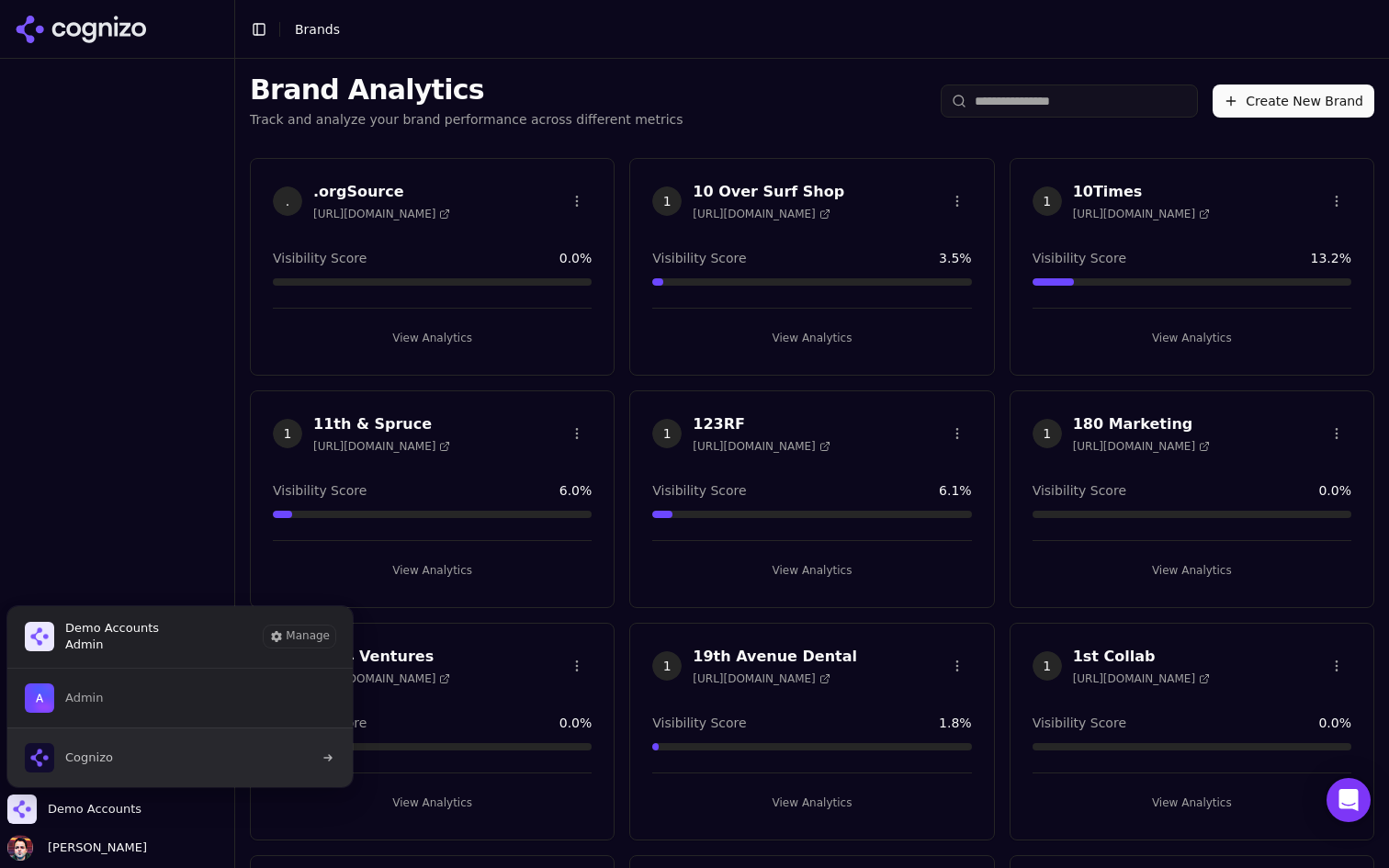
click at [150, 761] on button "Cognizo" at bounding box center [180, 757] width 347 height 59
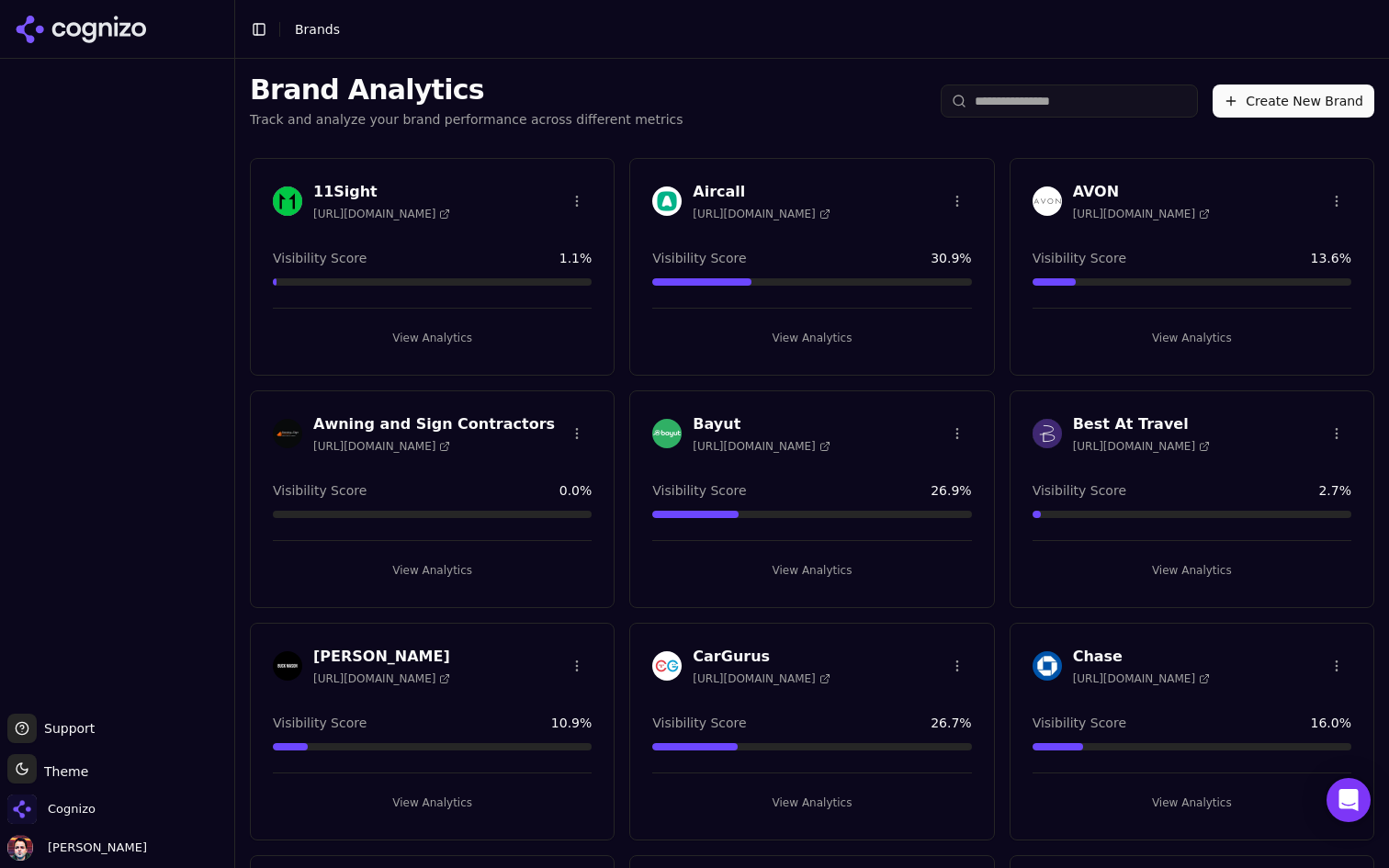
click at [580, 204] on html "Support Support Toggle theme Theme Cognizo [PERSON_NAME] Toggle Sidebar Brands …" at bounding box center [694, 434] width 1389 height 868
click at [545, 235] on div "Edit Brand" at bounding box center [533, 238] width 108 height 30
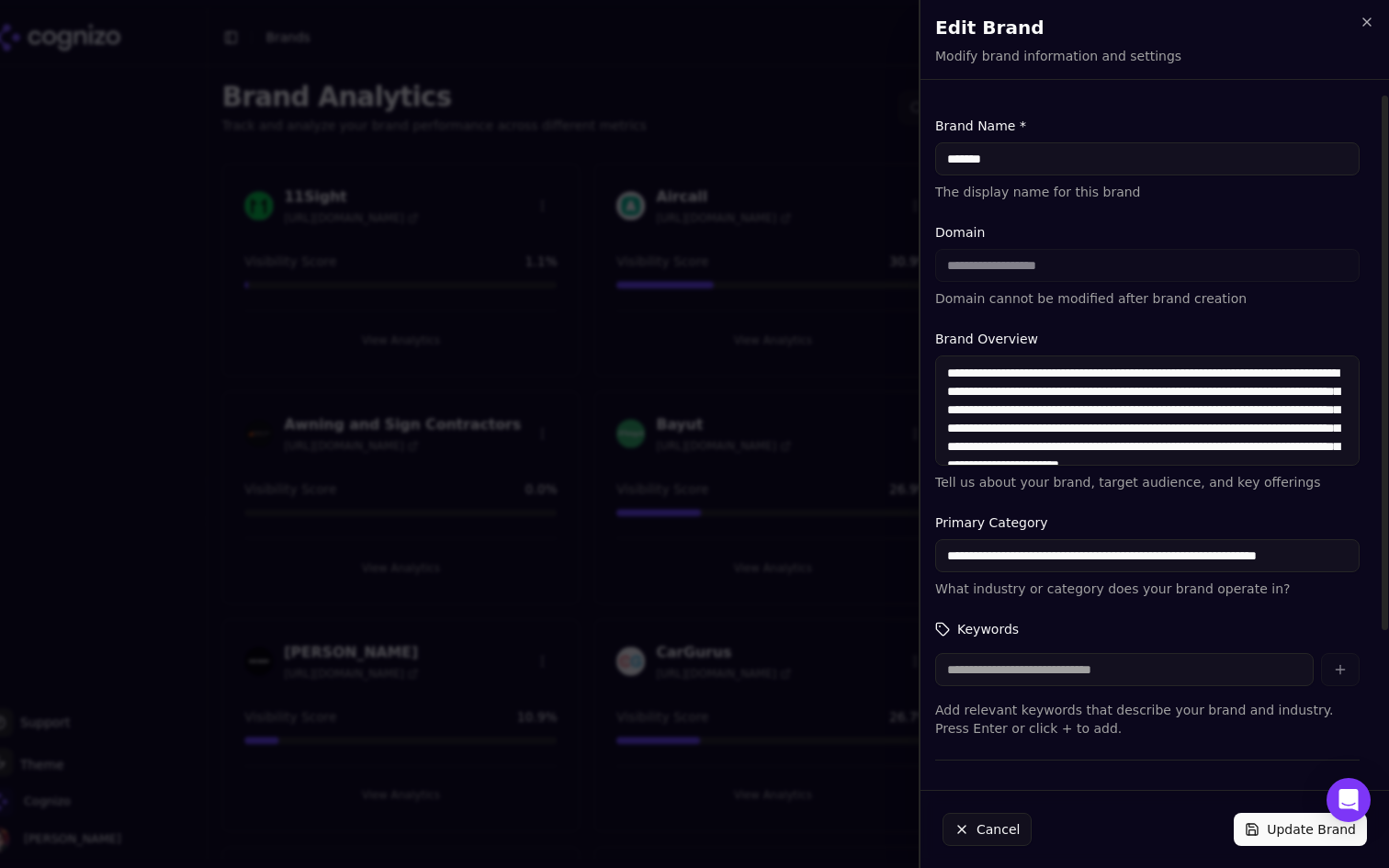
click at [1322, 255] on div "**********" at bounding box center [1147, 265] width 424 height 84
click at [1103, 257] on div "**********" at bounding box center [1147, 265] width 424 height 84
click at [1265, 241] on label "Domain" at bounding box center [1147, 231] width 424 height 18
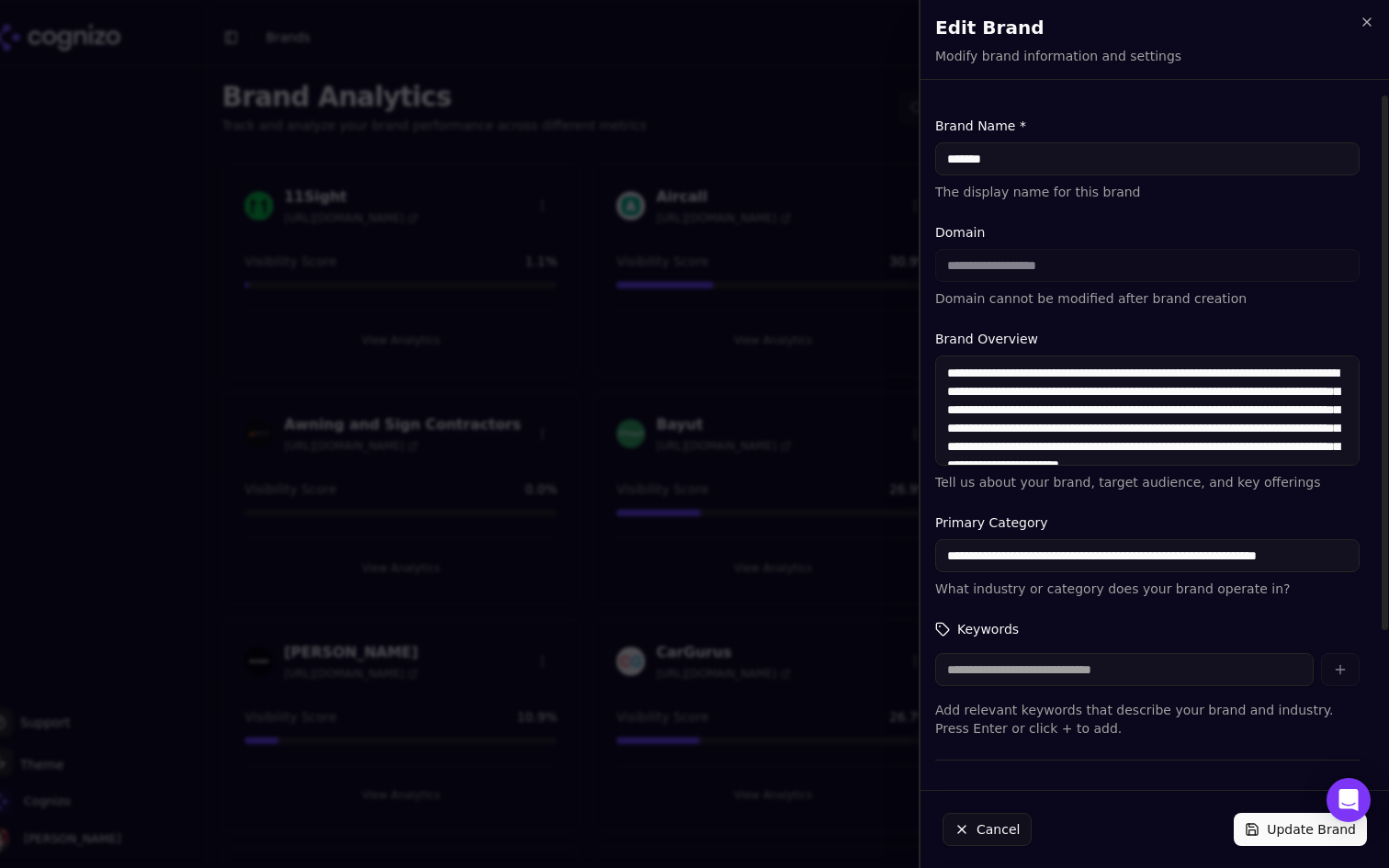
click at [1171, 206] on form "**********" at bounding box center [1147, 527] width 424 height 820
click at [1361, 26] on icon "button" at bounding box center [1366, 21] width 14 height 14
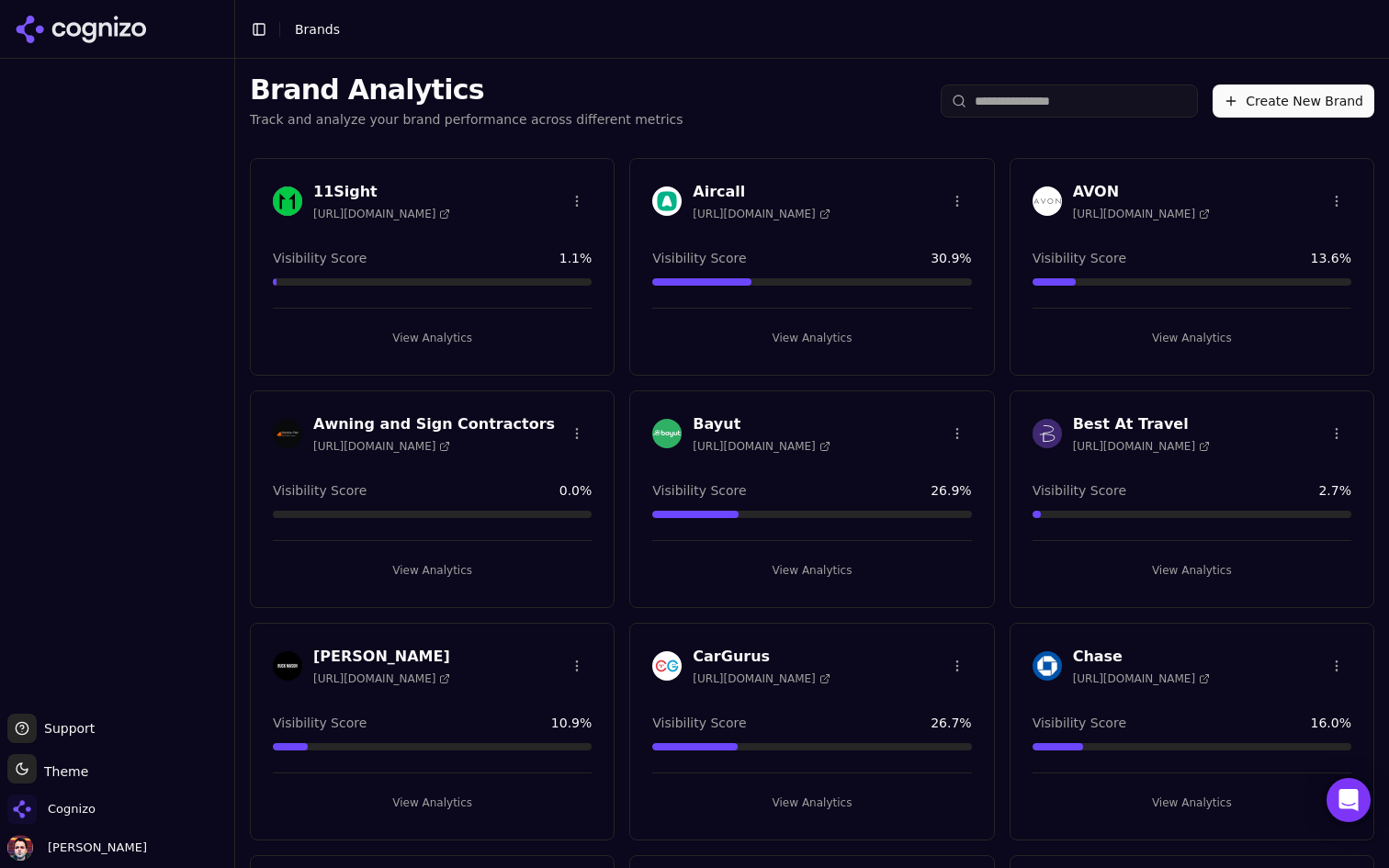
click at [1327, 91] on button "Create New Brand" at bounding box center [1292, 100] width 162 height 33
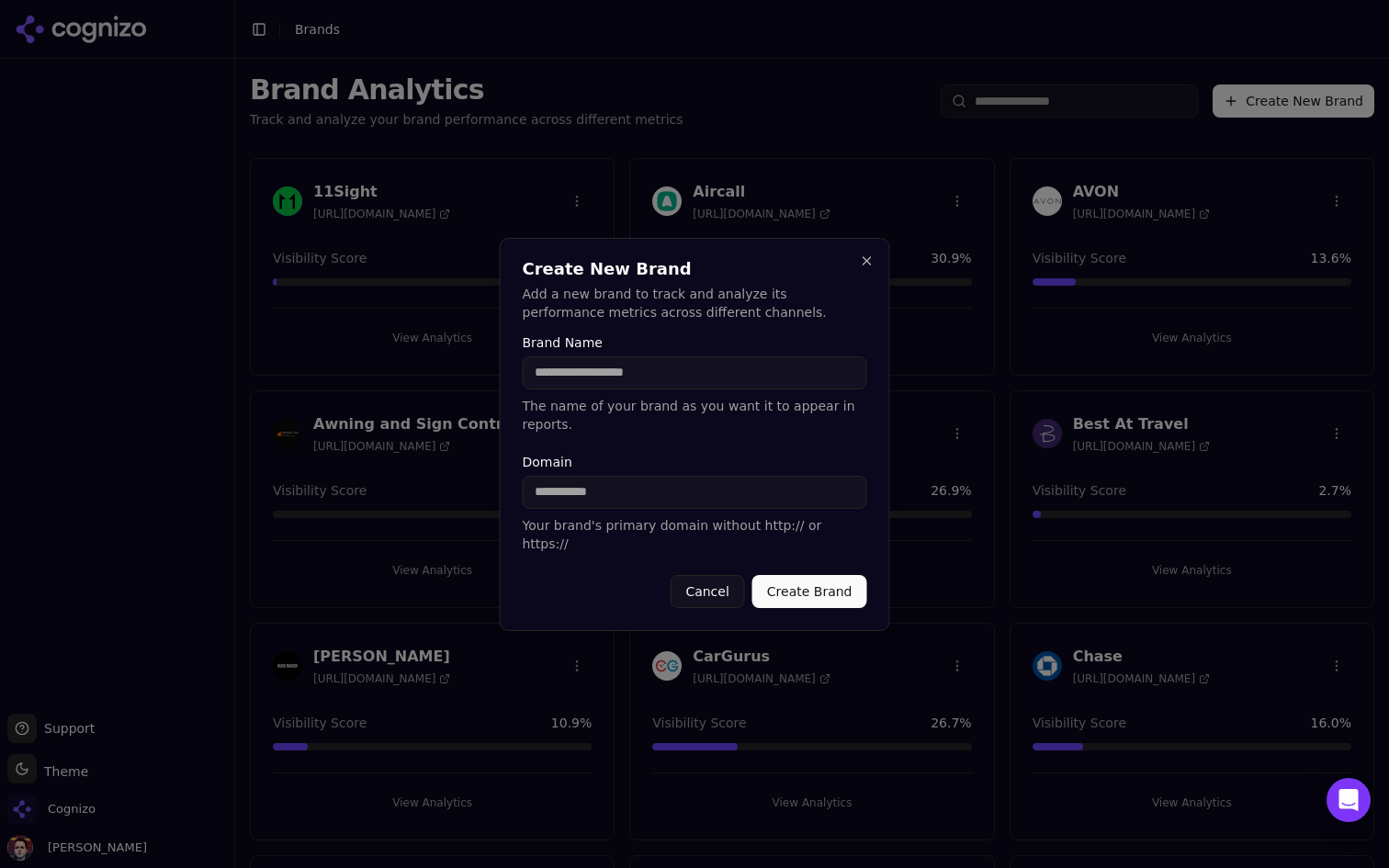
click at [763, 301] on p "Add a new brand to track and analyze its performance metrics across different c…" at bounding box center [695, 303] width 344 height 36
click at [878, 268] on div "Create New Brand Add a new brand to track and analyze its performance metrics a…" at bounding box center [695, 434] width 390 height 393
click at [868, 267] on button "Close" at bounding box center [866, 260] width 14 height 14
